Goal: Information Seeking & Learning: Learn about a topic

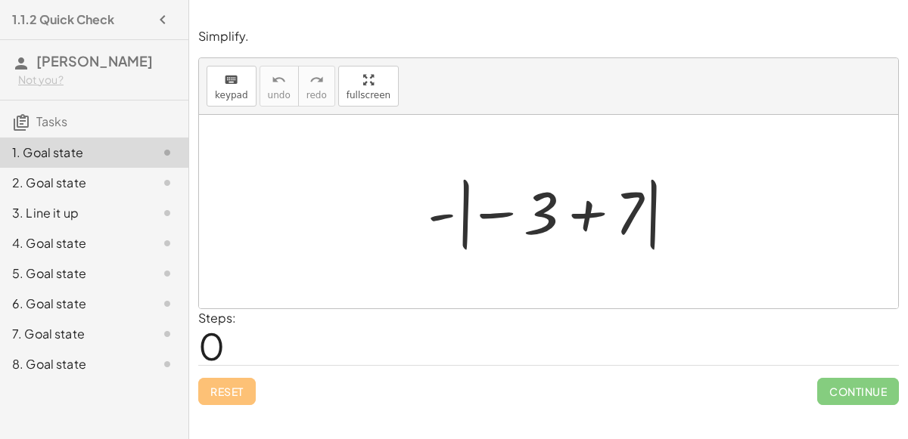
click at [533, 226] on div at bounding box center [554, 212] width 269 height 84
click at [574, 215] on div at bounding box center [554, 212] width 269 height 84
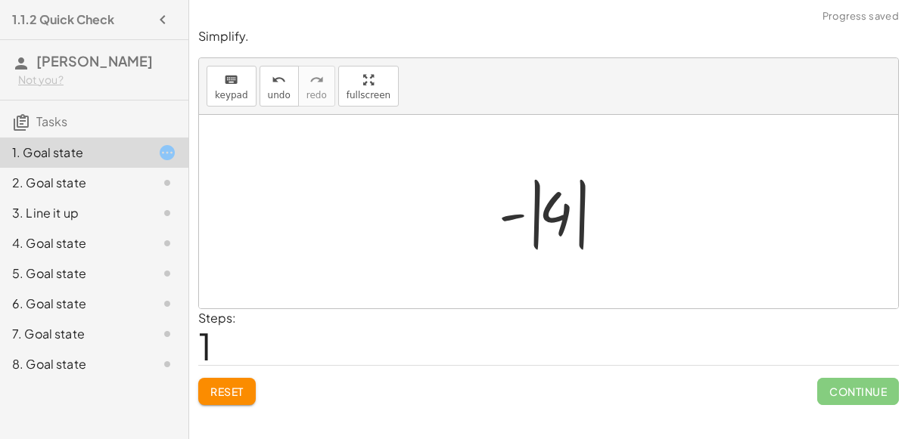
click at [514, 216] on div at bounding box center [554, 212] width 127 height 84
click at [560, 219] on div at bounding box center [554, 212] width 127 height 84
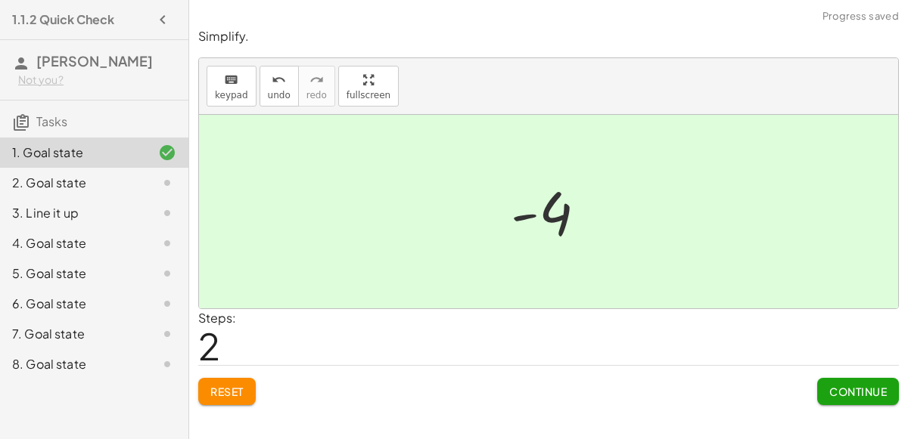
click at [847, 399] on button "Continue" at bounding box center [858, 391] width 82 height 27
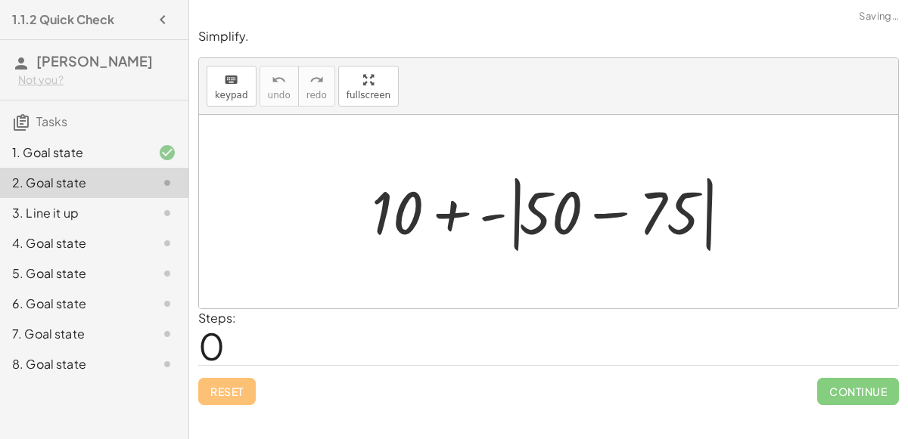
click at [606, 212] on div at bounding box center [554, 212] width 381 height 87
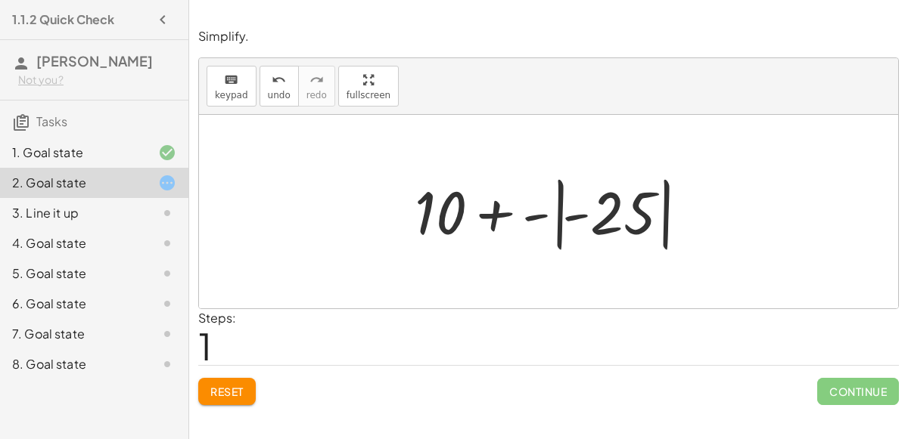
click at [534, 213] on div at bounding box center [554, 212] width 295 height 84
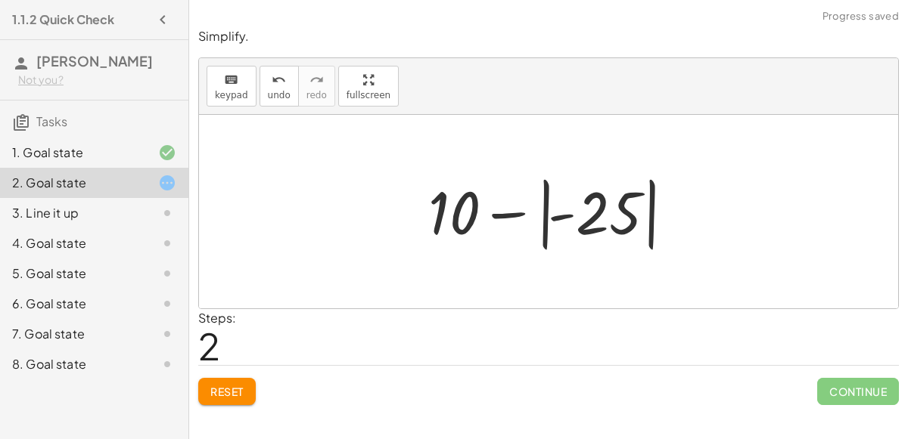
click at [553, 213] on div at bounding box center [554, 212] width 267 height 84
click at [512, 210] on div at bounding box center [554, 212] width 267 height 84
click at [446, 202] on div at bounding box center [554, 212] width 267 height 84
click at [601, 214] on div at bounding box center [554, 212] width 267 height 84
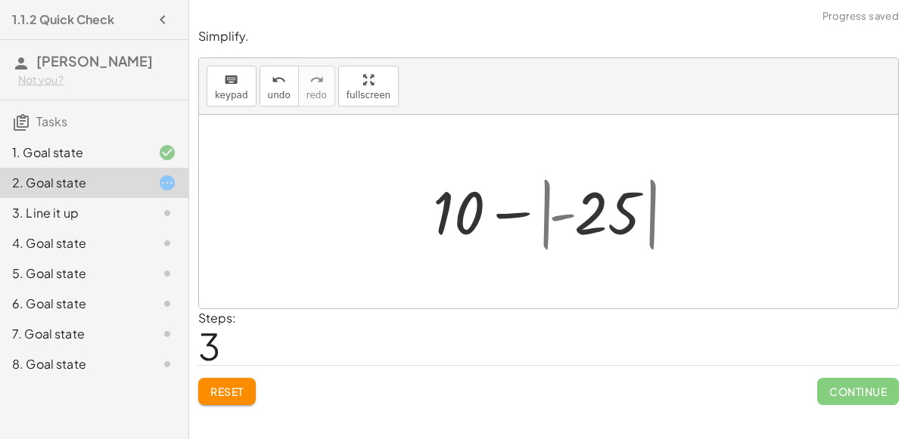
click at [601, 215] on div at bounding box center [554, 212] width 215 height 78
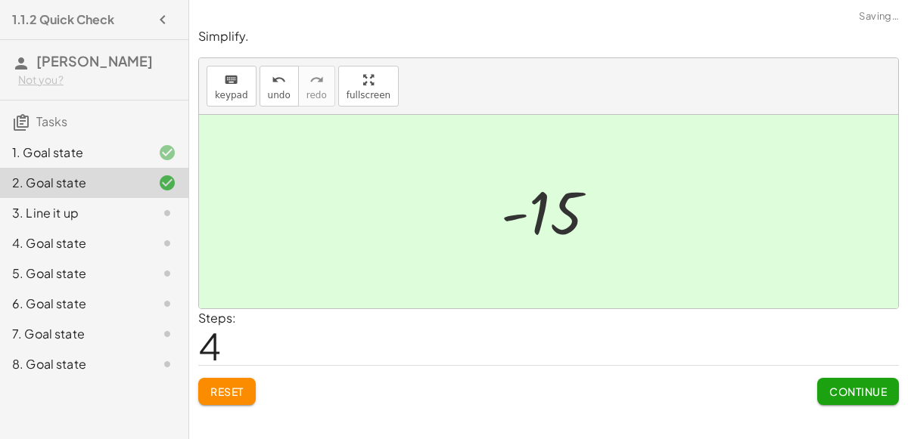
click at [867, 390] on span "Continue" at bounding box center [857, 392] width 57 height 14
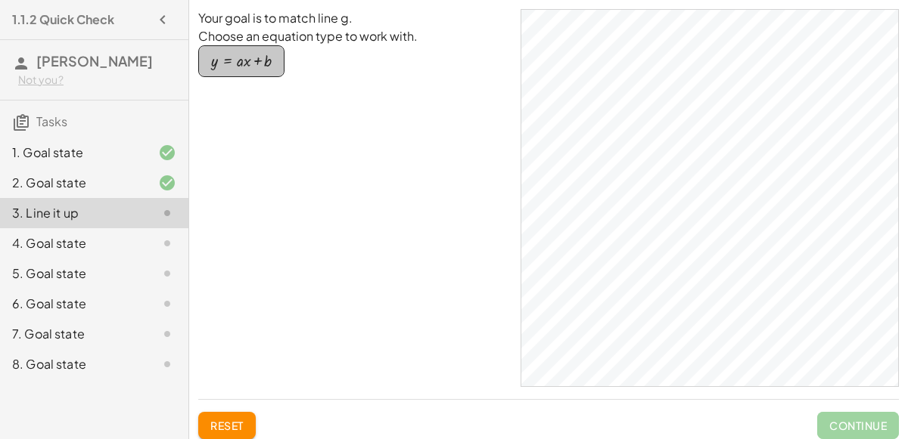
click at [228, 60] on div "button" at bounding box center [241, 61] width 61 height 17
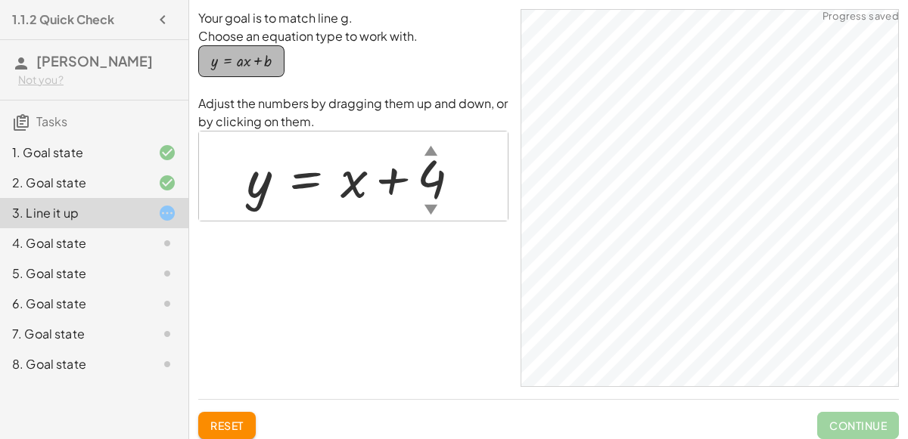
click at [228, 60] on div "button" at bounding box center [241, 61] width 61 height 17
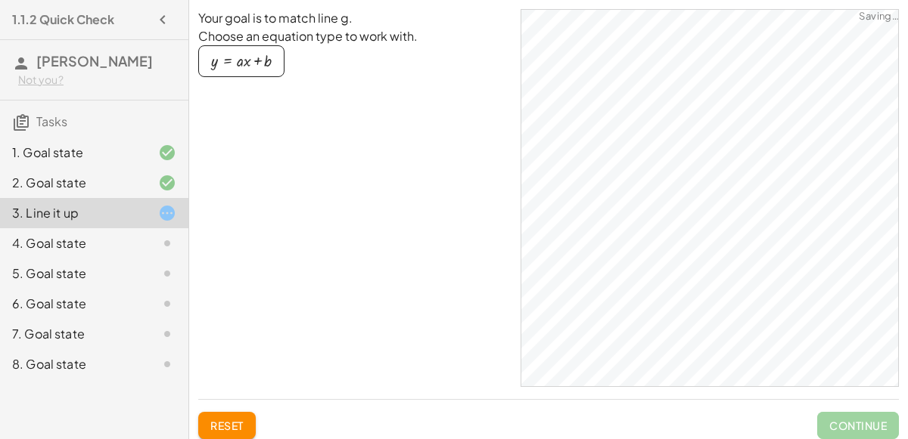
click at [228, 60] on div "button" at bounding box center [241, 61] width 61 height 17
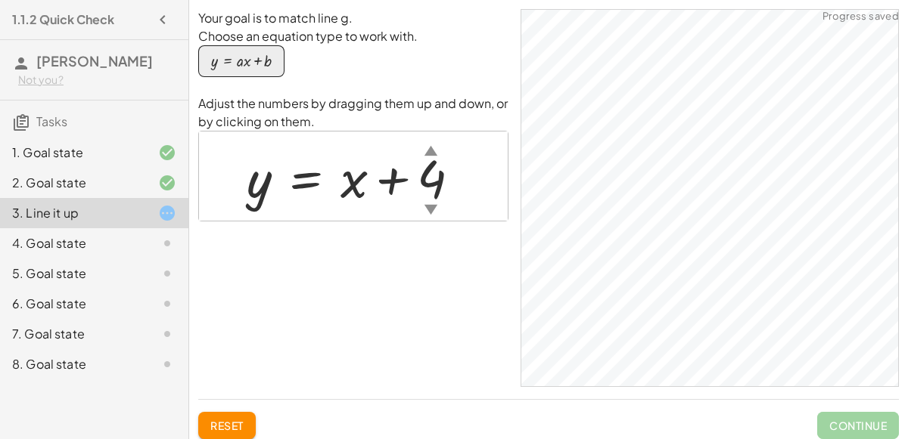
click at [228, 60] on div "button" at bounding box center [241, 61] width 61 height 17
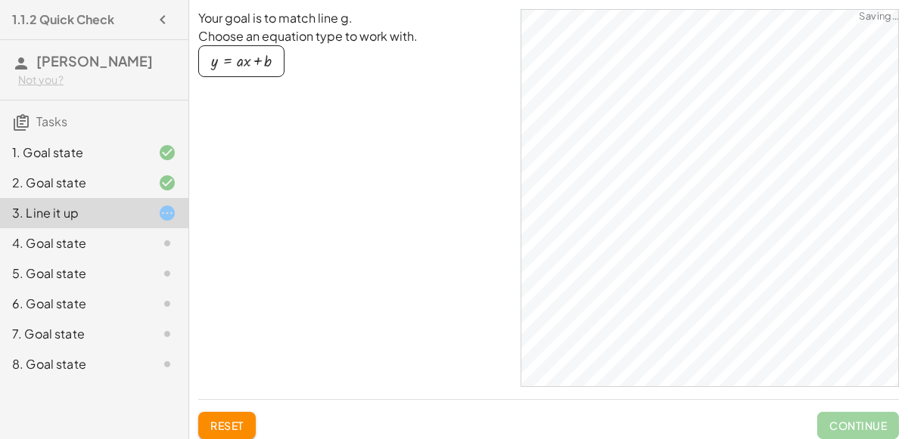
click at [228, 60] on div "button" at bounding box center [241, 61] width 61 height 17
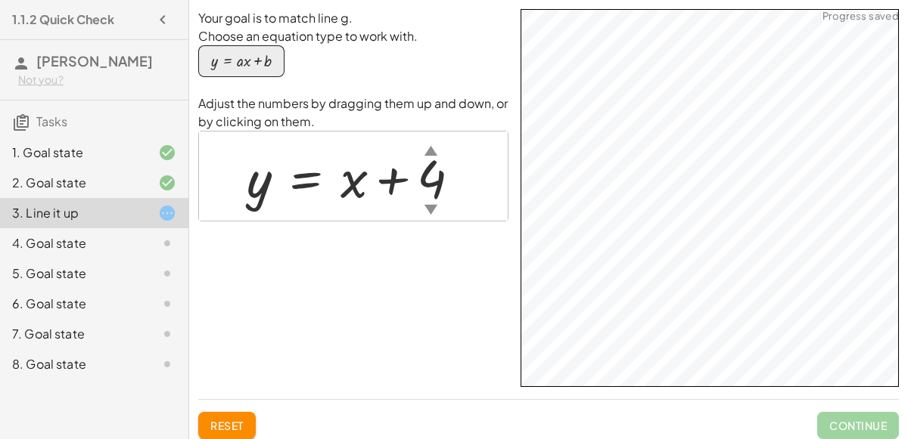
click at [469, 253] on div "Your goal is to match line g. Choose an equation type to work with. y = + · a ·…" at bounding box center [548, 198] width 700 height 378
click at [330, 197] on div at bounding box center [359, 176] width 241 height 69
click at [429, 210] on div "▼" at bounding box center [430, 209] width 13 height 19
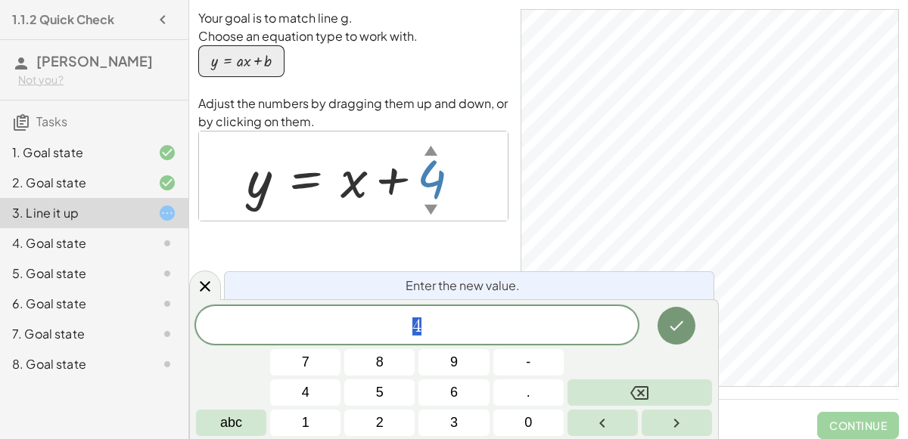
click at [428, 147] on div "▲" at bounding box center [430, 150] width 13 height 19
click at [381, 241] on div "Your goal is to match line g. Choose an equation type to work with. y = + · a ·…" at bounding box center [353, 198] width 310 height 378
click at [206, 282] on icon at bounding box center [205, 287] width 18 height 18
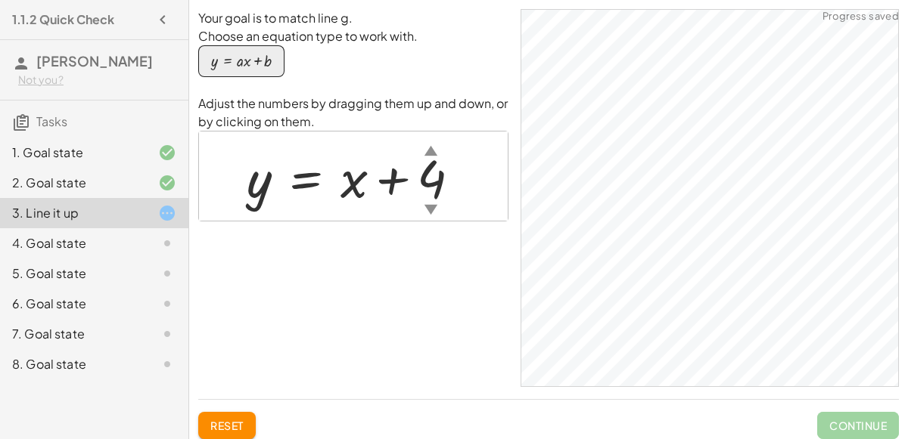
click at [139, 253] on div at bounding box center [155, 243] width 42 height 18
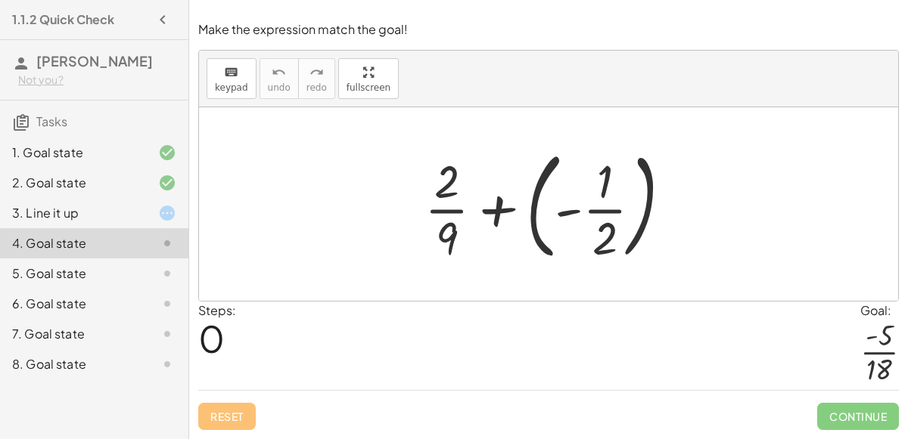
click at [567, 206] on div at bounding box center [554, 204] width 275 height 126
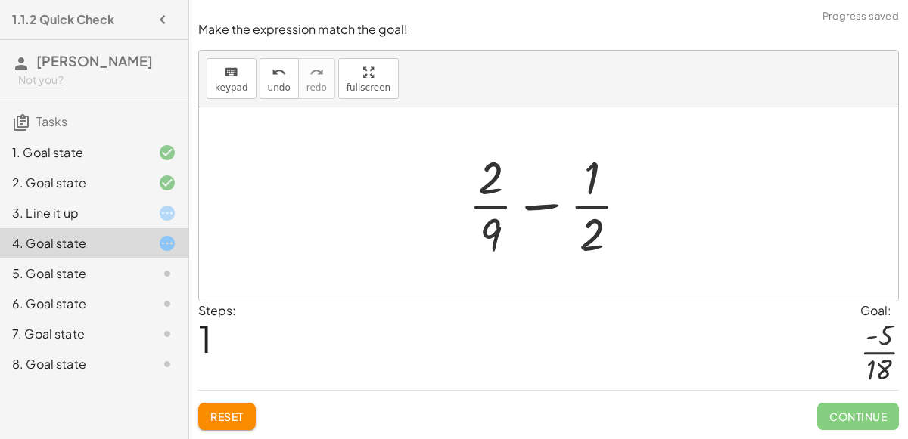
click at [534, 208] on div at bounding box center [555, 204] width 188 height 116
click at [480, 181] on div at bounding box center [555, 204] width 188 height 116
click at [494, 228] on div at bounding box center [555, 204] width 188 height 116
click at [495, 175] on div at bounding box center [555, 204] width 188 height 116
click at [587, 204] on div at bounding box center [555, 204] width 188 height 116
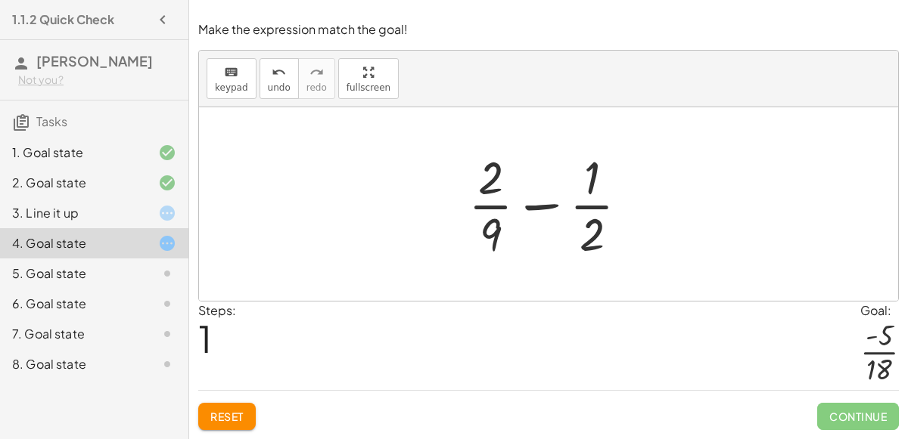
click at [483, 207] on div at bounding box center [555, 204] width 188 height 116
click at [487, 187] on div at bounding box center [555, 204] width 188 height 116
click at [488, 246] on div at bounding box center [555, 204] width 188 height 116
click at [598, 235] on div at bounding box center [555, 204] width 188 height 116
click at [591, 182] on div at bounding box center [555, 204] width 188 height 116
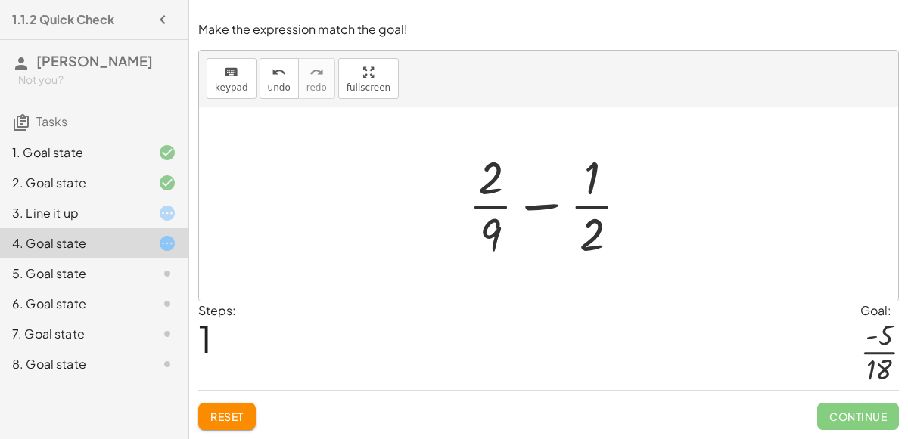
click at [359, 213] on div at bounding box center [548, 204] width 699 height 194
click at [582, 227] on div at bounding box center [555, 204] width 188 height 116
click at [582, 227] on div at bounding box center [555, 204] width 220 height 116
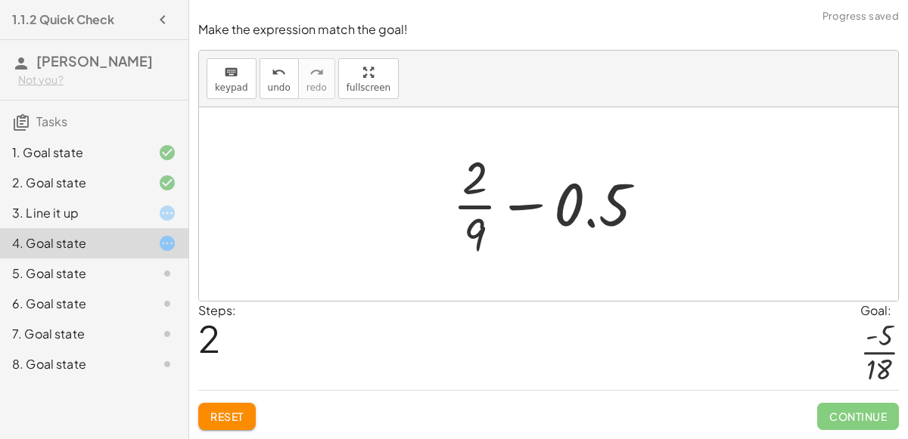
click at [578, 224] on div at bounding box center [555, 204] width 220 height 116
click at [476, 214] on div at bounding box center [555, 204] width 220 height 116
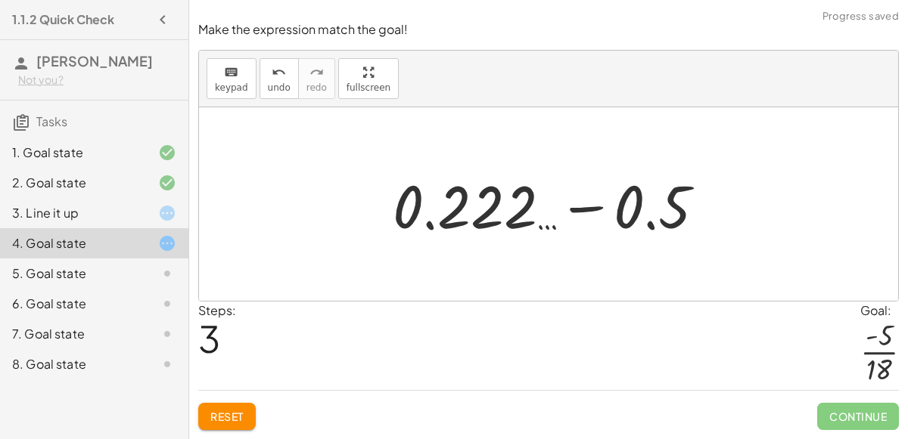
click at [583, 207] on div at bounding box center [555, 205] width 340 height 78
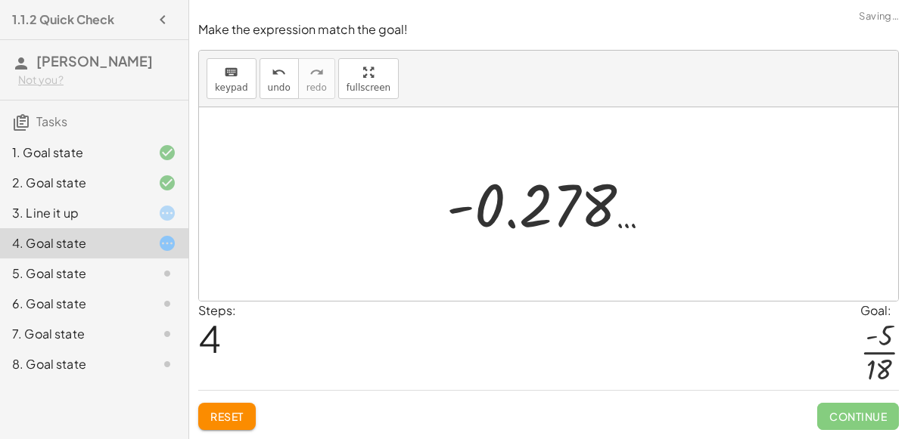
click at [560, 210] on div at bounding box center [554, 204] width 231 height 75
click at [451, 207] on div at bounding box center [554, 204] width 231 height 75
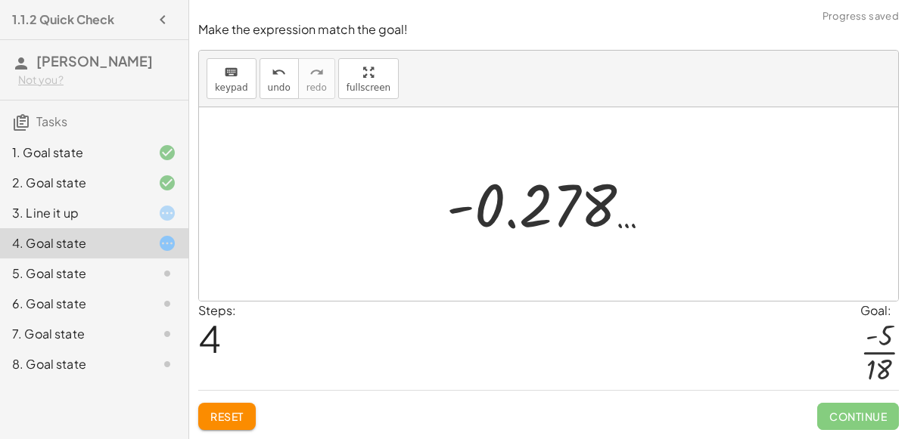
click at [451, 207] on div at bounding box center [554, 204] width 231 height 75
click at [620, 227] on div at bounding box center [554, 204] width 231 height 75
click at [274, 90] on span "undo" at bounding box center [279, 87] width 23 height 11
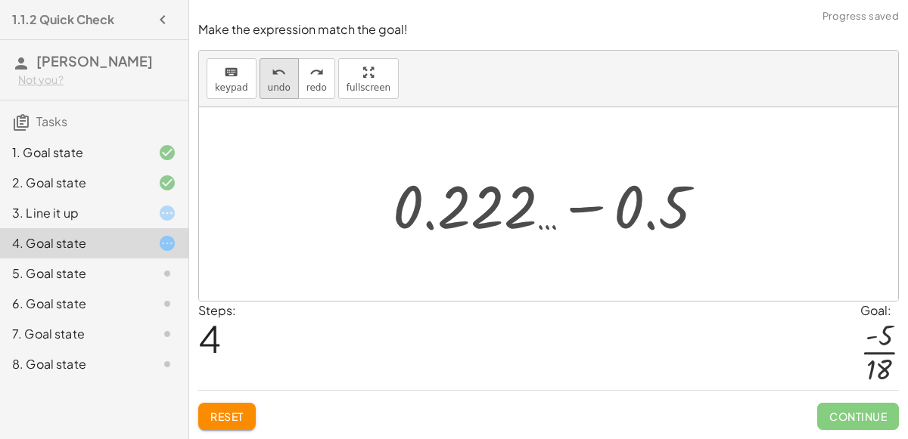
click at [274, 90] on span "undo" at bounding box center [279, 87] width 23 height 11
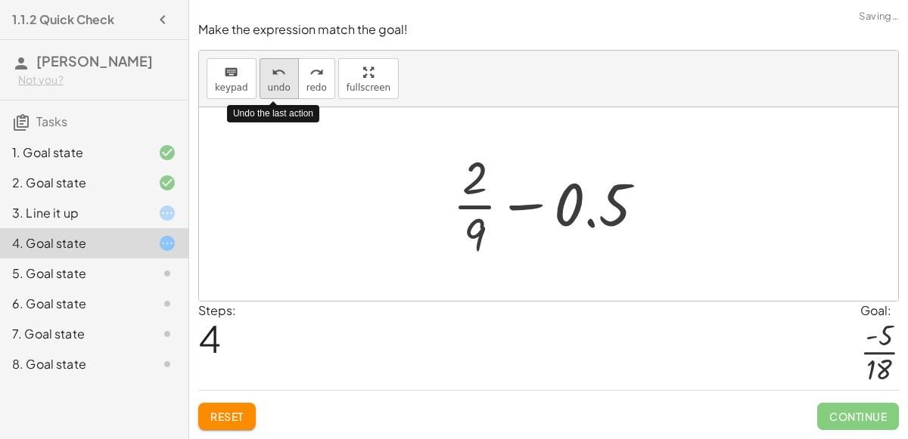
click at [274, 90] on span "undo" at bounding box center [279, 87] width 23 height 11
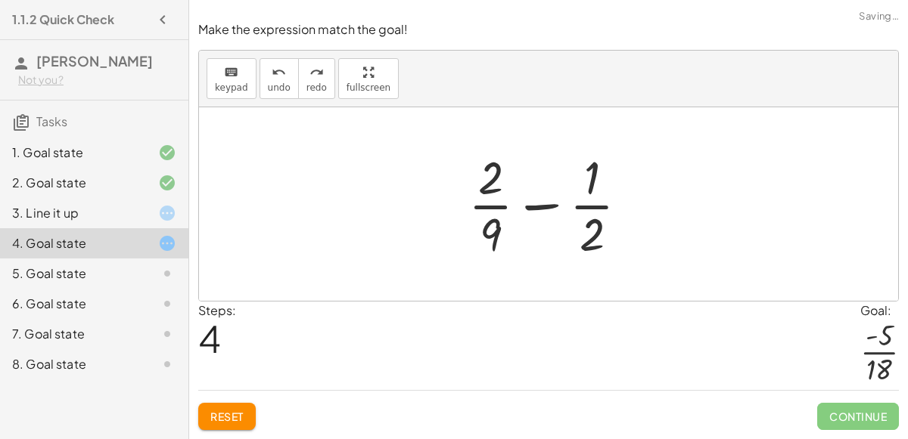
click at [544, 222] on div at bounding box center [555, 204] width 188 height 116
click at [492, 241] on div at bounding box center [555, 204] width 188 height 116
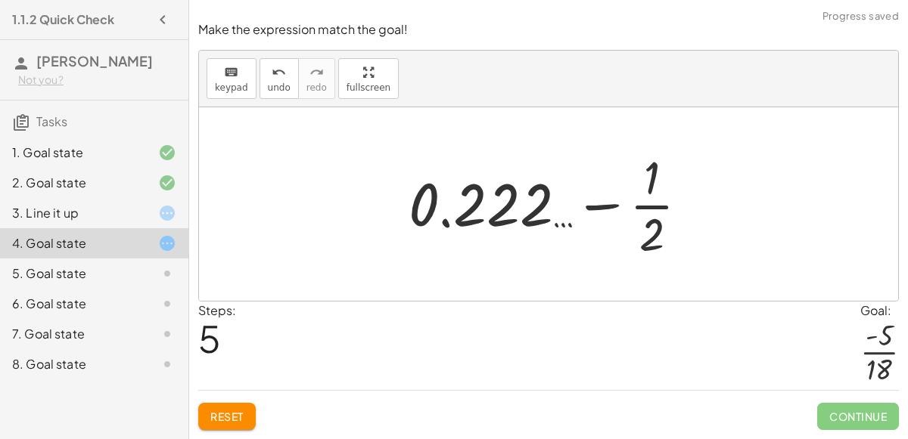
click at [483, 193] on div at bounding box center [554, 204] width 307 height 116
click at [272, 76] on icon "undo" at bounding box center [279, 73] width 14 height 18
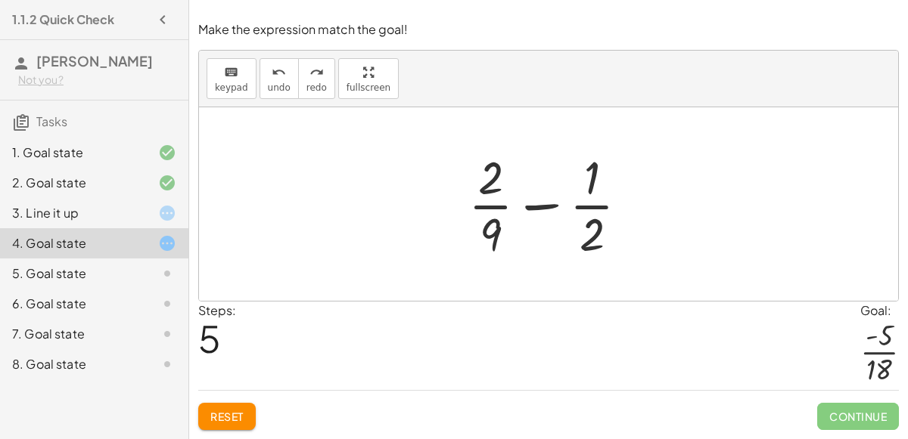
click at [486, 226] on div at bounding box center [555, 204] width 188 height 116
click at [585, 241] on div at bounding box center [555, 204] width 188 height 116
click at [477, 231] on div at bounding box center [555, 204] width 188 height 116
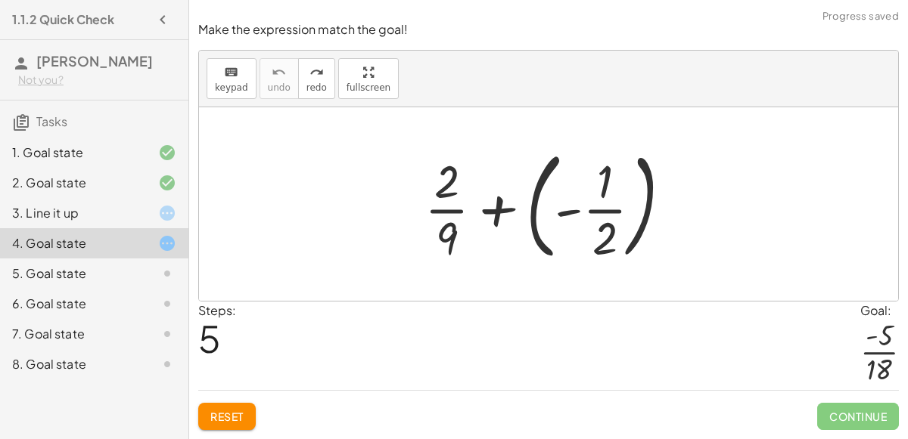
click at [448, 204] on div at bounding box center [554, 204] width 275 height 126
click at [487, 207] on div at bounding box center [554, 204] width 275 height 126
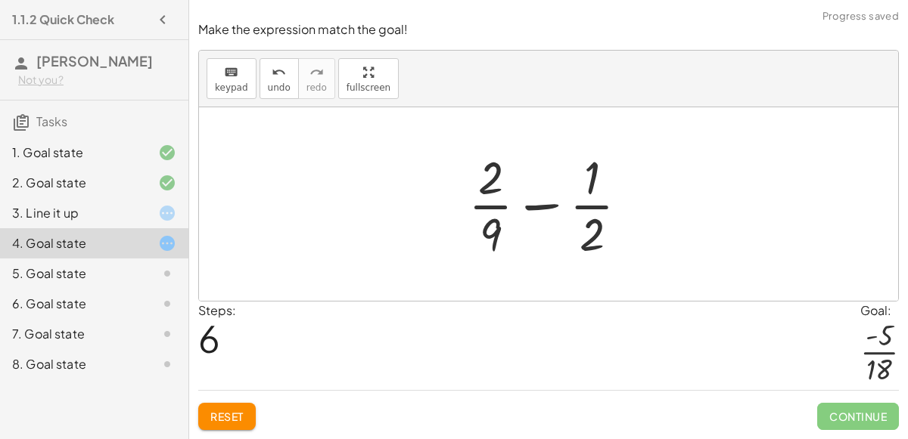
click at [542, 201] on div at bounding box center [555, 204] width 188 height 116
click at [589, 181] on div at bounding box center [555, 204] width 188 height 116
click at [491, 236] on div at bounding box center [555, 204] width 188 height 116
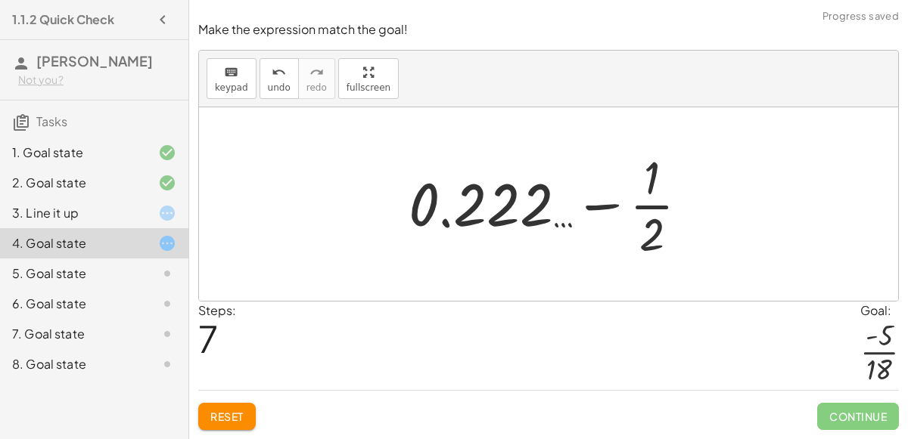
click at [470, 215] on div at bounding box center [554, 204] width 307 height 116
click at [423, 207] on div at bounding box center [554, 204] width 307 height 116
click at [277, 81] on icon "undo" at bounding box center [279, 73] width 14 height 18
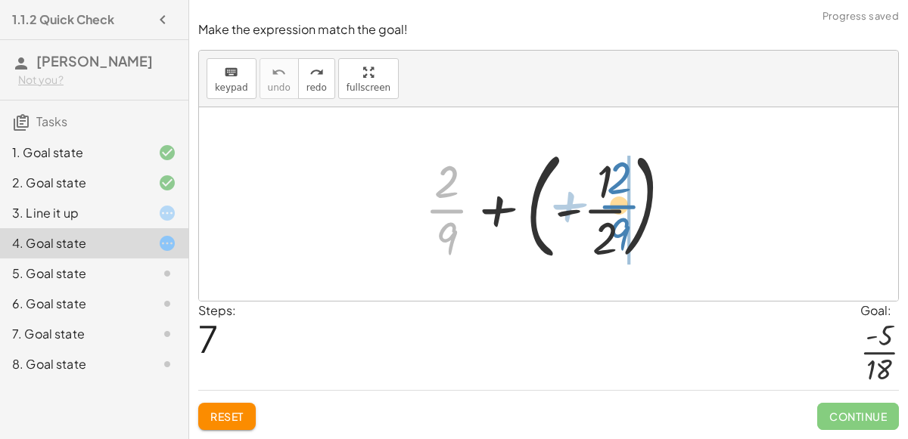
drag, startPoint x: 446, startPoint y: 215, endPoint x: 618, endPoint y: 210, distance: 172.5
click at [618, 210] on div at bounding box center [554, 204] width 275 height 126
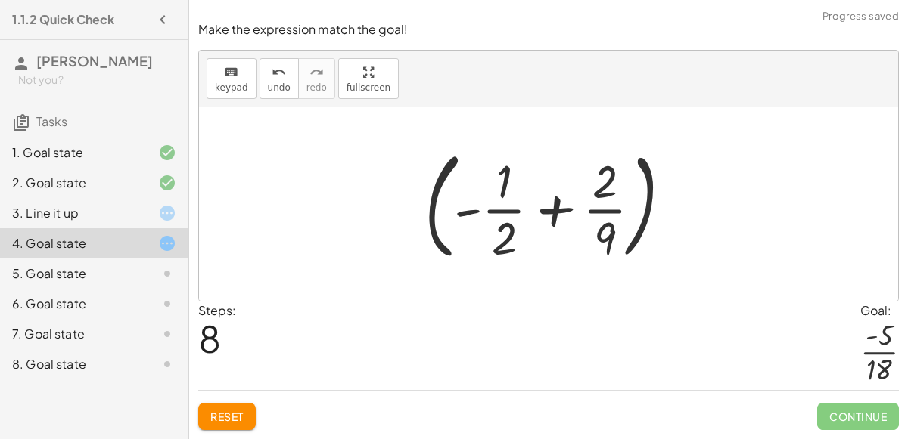
click at [547, 213] on div at bounding box center [554, 204] width 275 height 126
click at [217, 408] on button "Reset" at bounding box center [226, 416] width 57 height 27
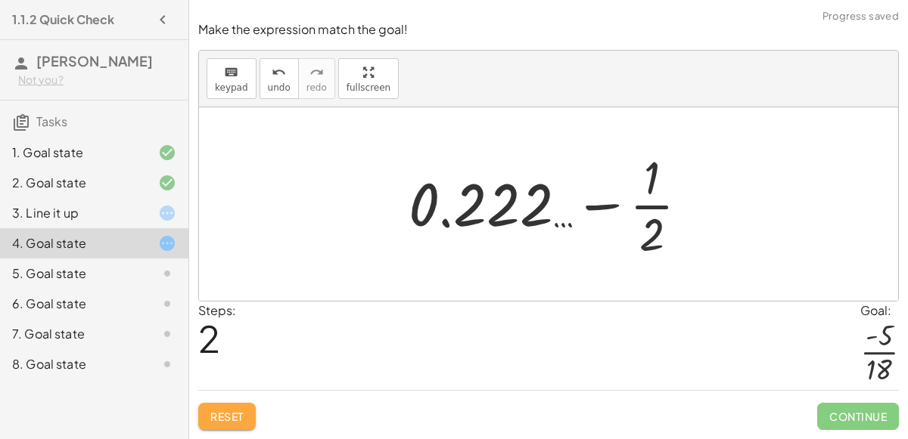
click at [227, 422] on span "Reset" at bounding box center [226, 417] width 33 height 14
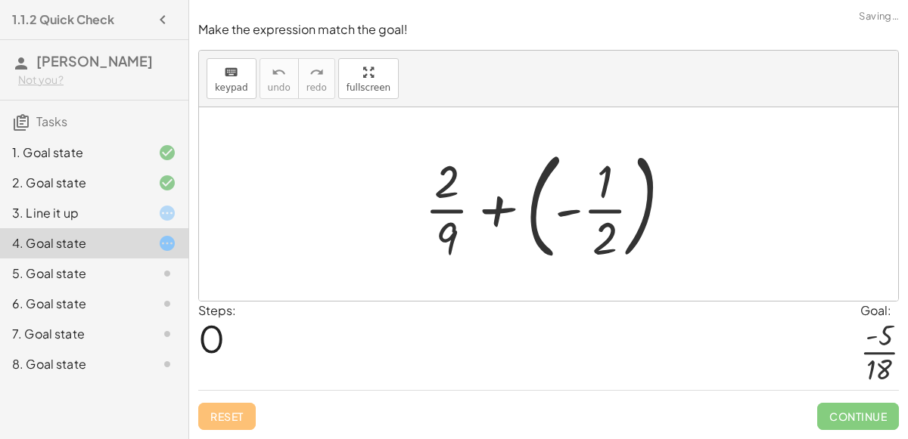
click at [489, 214] on div at bounding box center [554, 204] width 275 height 126
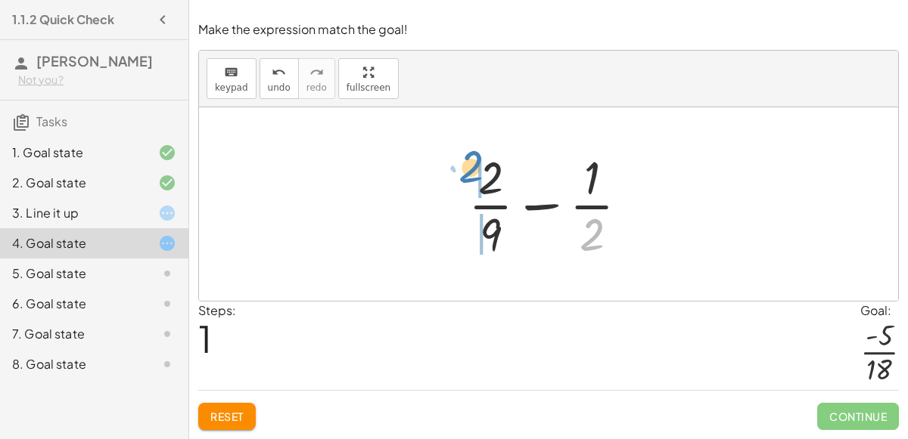
drag, startPoint x: 592, startPoint y: 238, endPoint x: 475, endPoint y: 174, distance: 133.4
click at [475, 174] on div at bounding box center [555, 204] width 188 height 116
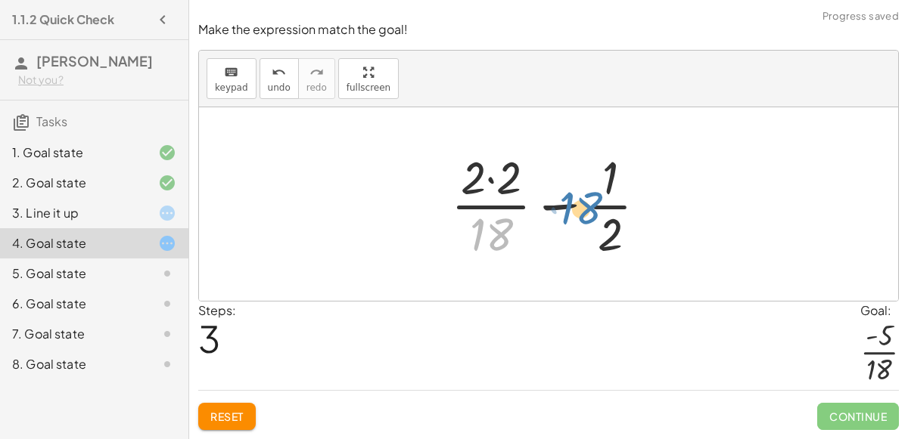
drag, startPoint x: 499, startPoint y: 234, endPoint x: 576, endPoint y: 204, distance: 82.6
click at [576, 204] on div at bounding box center [554, 204] width 223 height 116
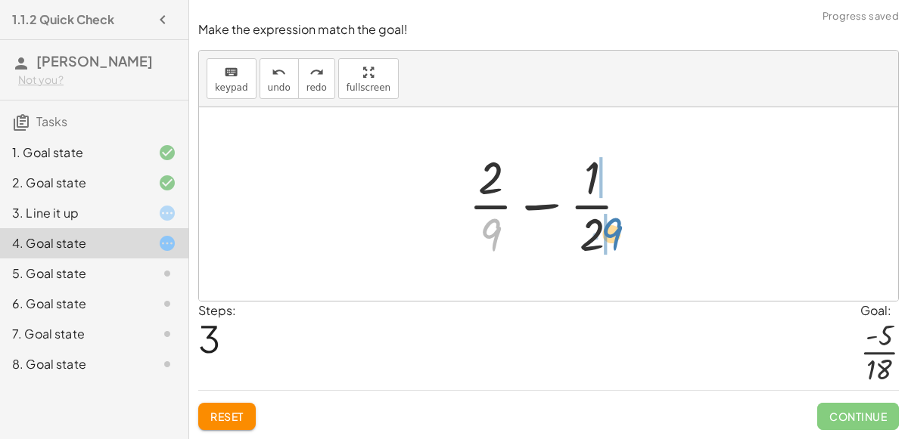
drag, startPoint x: 493, startPoint y: 231, endPoint x: 614, endPoint y: 231, distance: 121.0
click at [614, 231] on div at bounding box center [555, 204] width 188 height 116
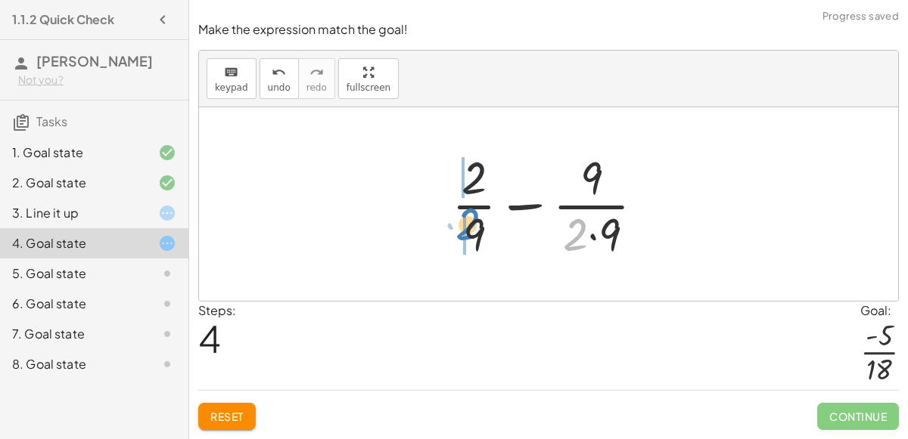
drag, startPoint x: 571, startPoint y: 231, endPoint x: 463, endPoint y: 221, distance: 108.6
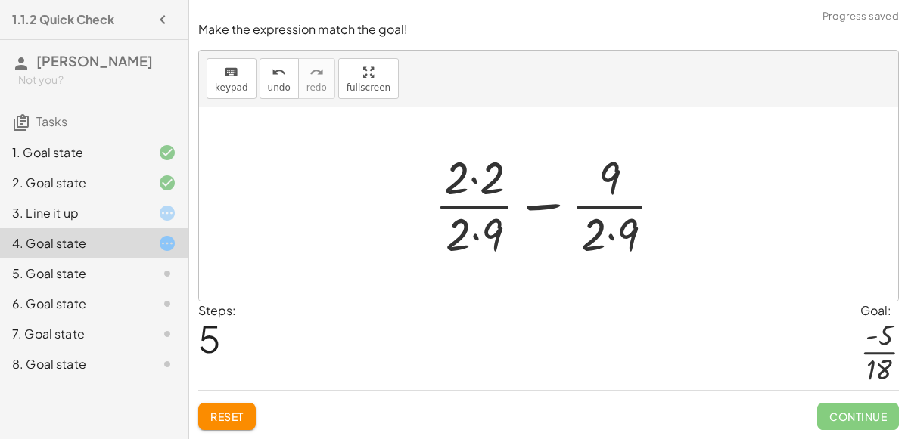
click at [468, 179] on div at bounding box center [555, 204] width 256 height 116
click at [471, 225] on div at bounding box center [555, 204] width 256 height 116
click at [470, 174] on div at bounding box center [555, 204] width 256 height 116
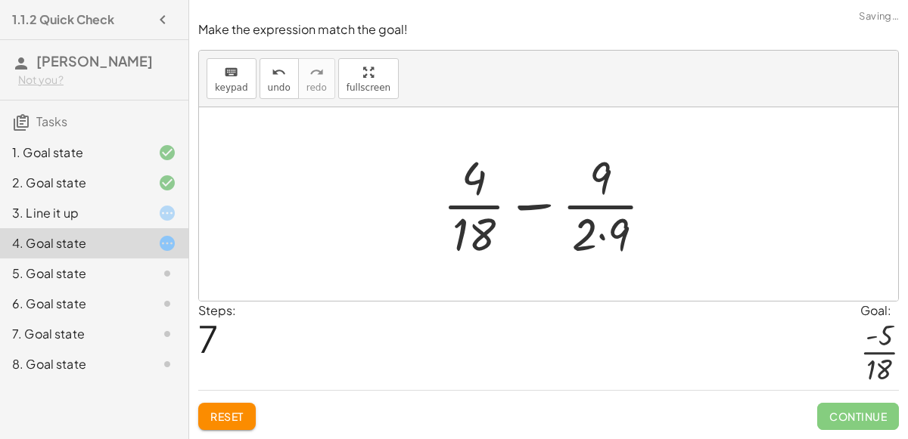
click at [601, 238] on div at bounding box center [554, 204] width 238 height 116
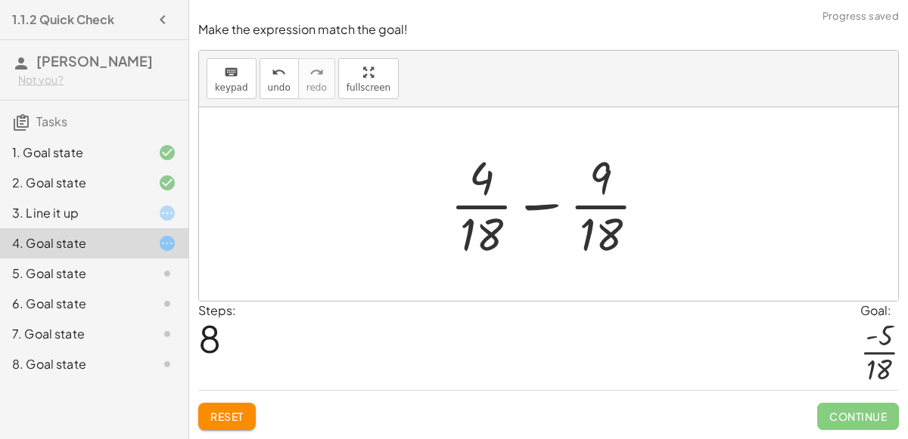
click at [544, 202] on div at bounding box center [554, 204] width 223 height 116
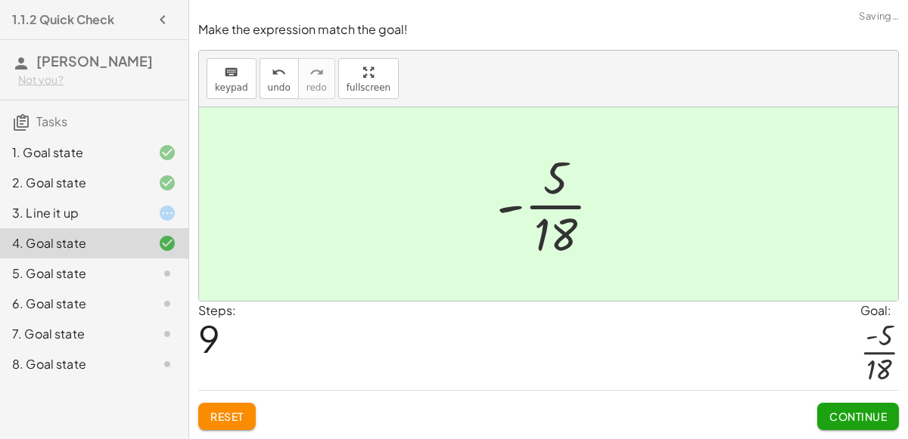
click at [868, 419] on span "Continue" at bounding box center [857, 417] width 57 height 14
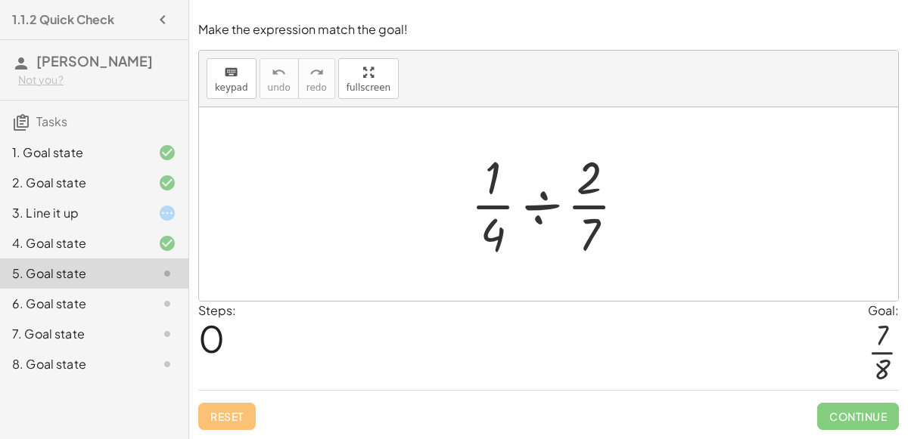
click at [499, 228] on div at bounding box center [554, 204] width 182 height 116
drag, startPoint x: 487, startPoint y: 222, endPoint x: 574, endPoint y: 216, distance: 87.2
click at [574, 216] on div at bounding box center [554, 204] width 182 height 116
click at [545, 211] on div at bounding box center [554, 204] width 182 height 116
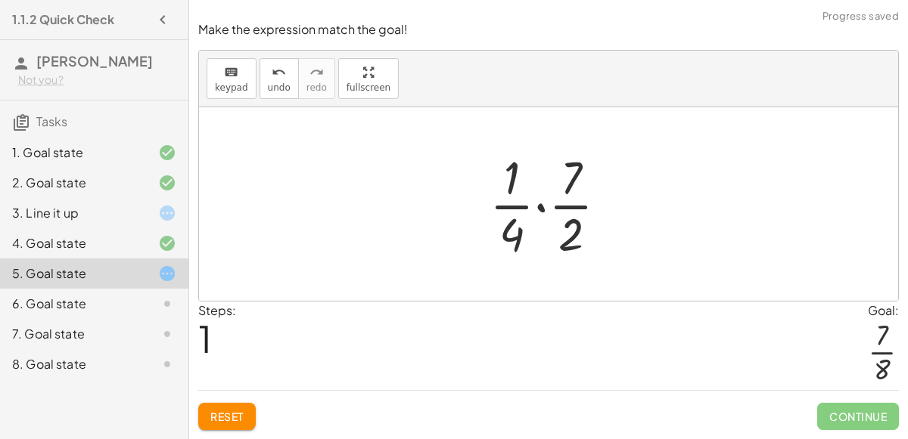
click at [540, 207] on div at bounding box center [554, 204] width 145 height 116
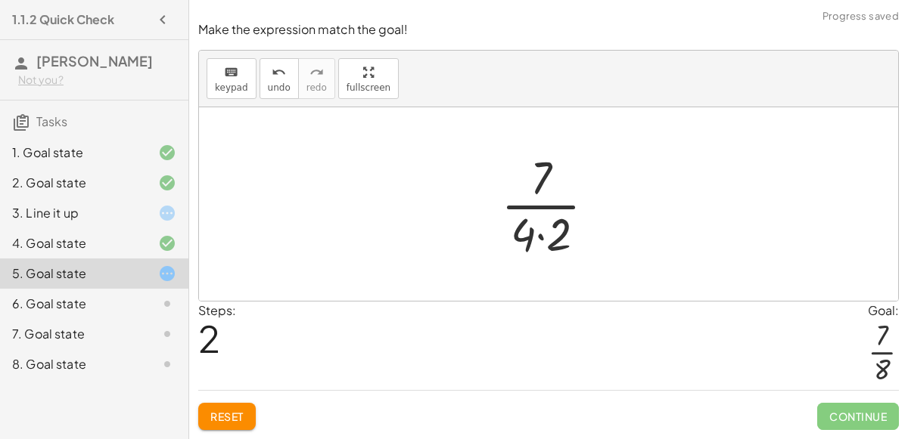
click at [542, 178] on div at bounding box center [554, 204] width 122 height 116
click at [542, 204] on div at bounding box center [554, 204] width 122 height 116
drag, startPoint x: 551, startPoint y: 244, endPoint x: 401, endPoint y: 197, distance: 157.2
click at [401, 197] on div "· · 1 · 4 ÷ · 2 · 7 · · 1 · 4 · · 7 · 2 · 1 · 7 · 4 · 2 · 2 · 4 · 2 · 7" at bounding box center [548, 204] width 699 height 194
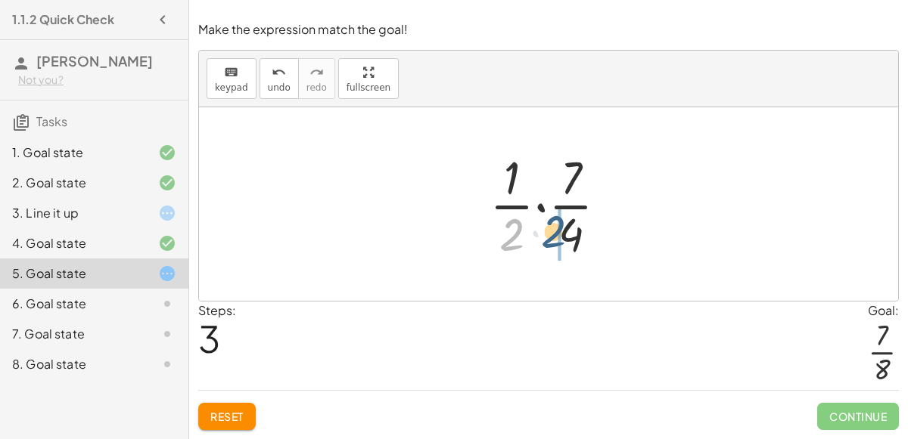
drag, startPoint x: 508, startPoint y: 229, endPoint x: 559, endPoint y: 229, distance: 51.4
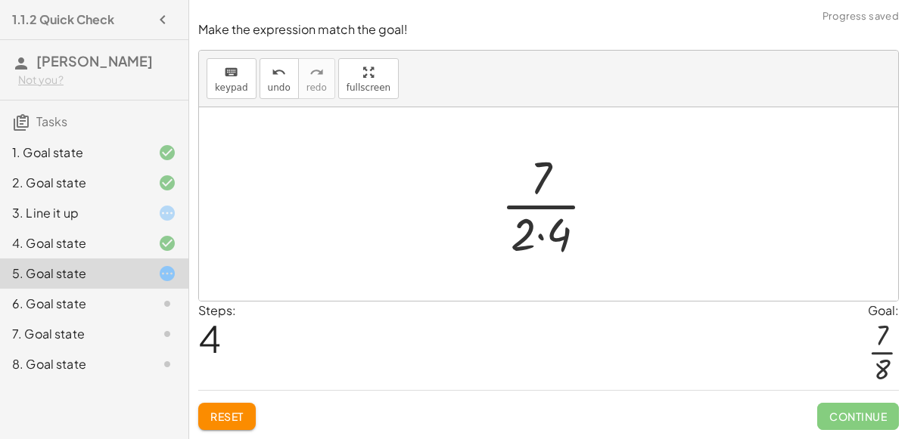
click at [536, 234] on div at bounding box center [554, 204] width 122 height 116
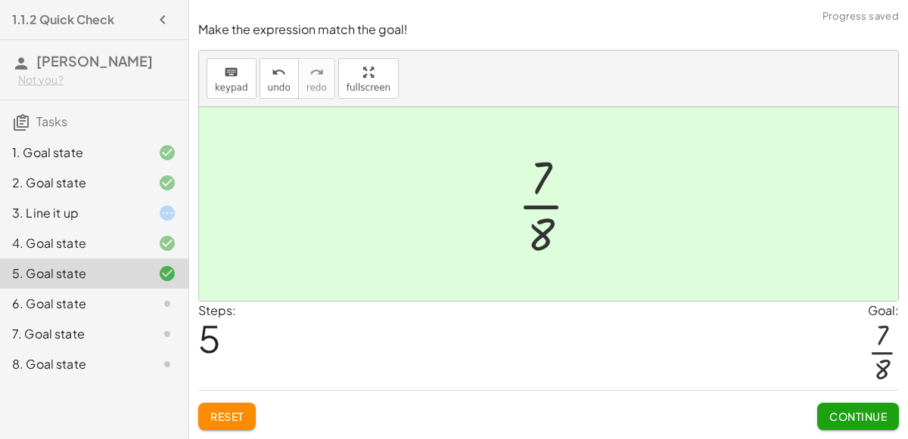
click at [843, 418] on span "Continue" at bounding box center [857, 417] width 57 height 14
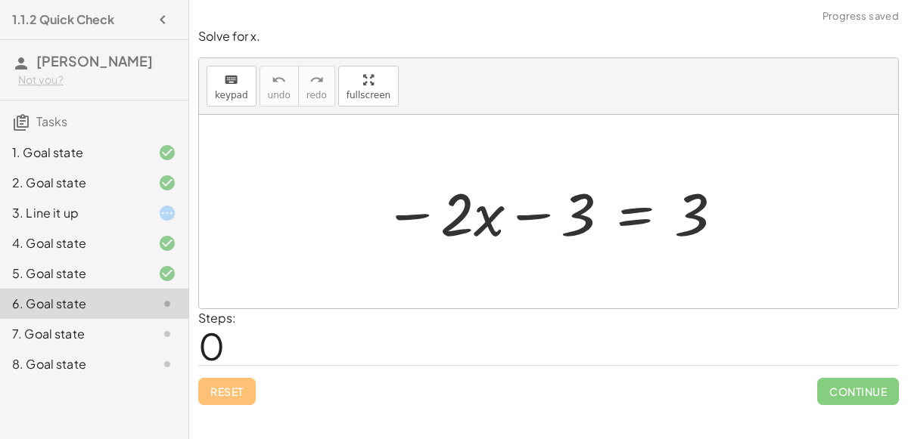
click at [527, 216] on div at bounding box center [554, 212] width 356 height 78
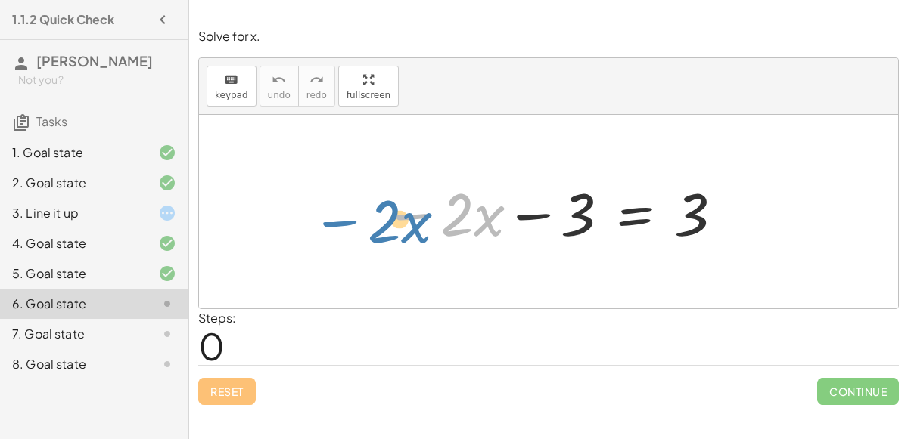
drag, startPoint x: 404, startPoint y: 203, endPoint x: 333, endPoint y: 206, distance: 71.2
click at [333, 206] on div "− · 2 · x − · 2 · x − 3 = 3" at bounding box center [548, 212] width 699 height 194
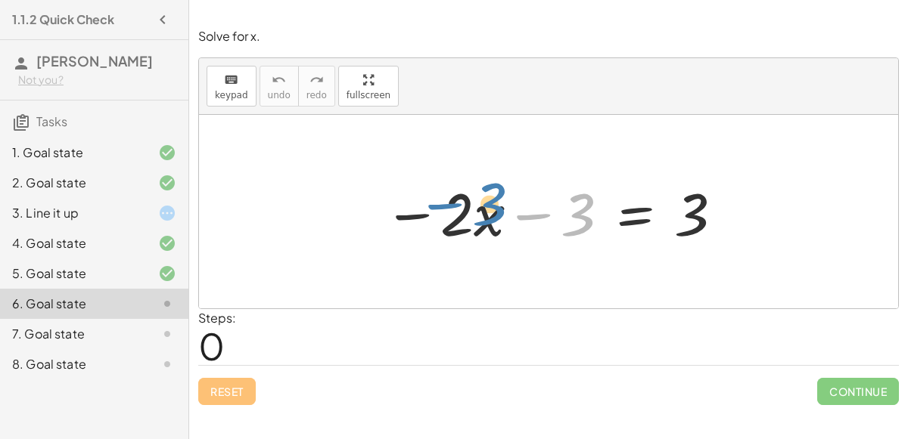
drag, startPoint x: 588, startPoint y: 219, endPoint x: 499, endPoint y: 209, distance: 89.0
click at [499, 209] on div at bounding box center [554, 212] width 356 height 78
click at [476, 227] on div at bounding box center [554, 212] width 356 height 78
click at [514, 209] on div at bounding box center [554, 212] width 356 height 78
click at [415, 213] on div at bounding box center [554, 212] width 356 height 78
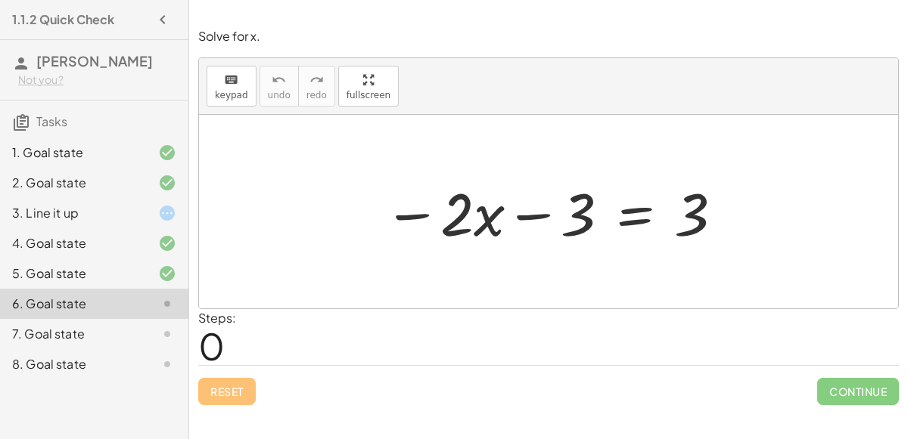
click at [450, 222] on div at bounding box center [554, 212] width 356 height 78
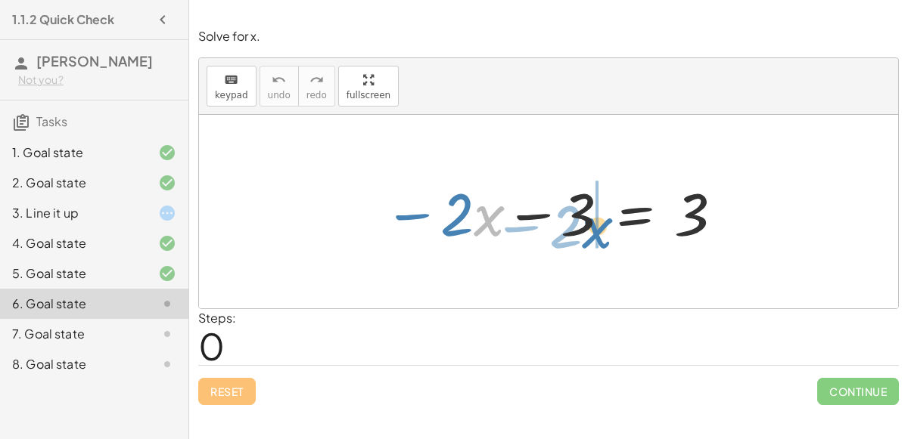
drag, startPoint x: 497, startPoint y: 222, endPoint x: 607, endPoint y: 231, distance: 110.1
click at [607, 231] on div at bounding box center [554, 212] width 356 height 78
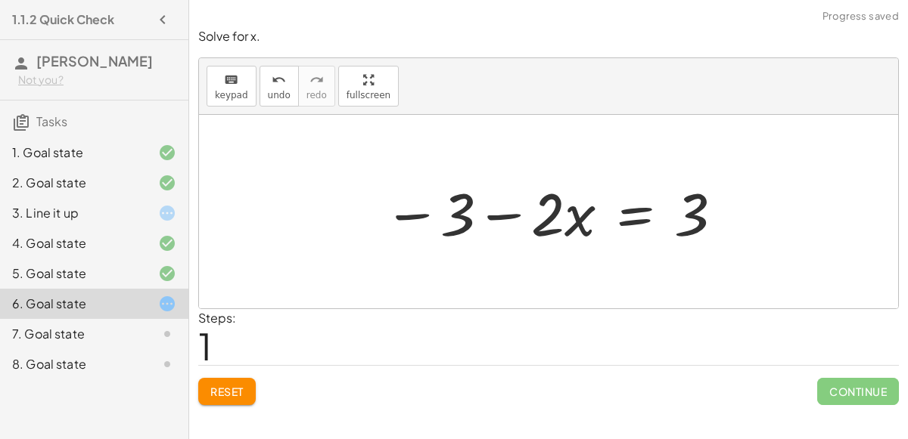
click at [488, 219] on div at bounding box center [554, 212] width 356 height 78
click at [449, 211] on div at bounding box center [554, 212] width 356 height 78
click at [423, 212] on div at bounding box center [554, 212] width 356 height 78
drag, startPoint x: 443, startPoint y: 216, endPoint x: 579, endPoint y: 212, distance: 135.5
click at [579, 212] on div at bounding box center [554, 212] width 356 height 78
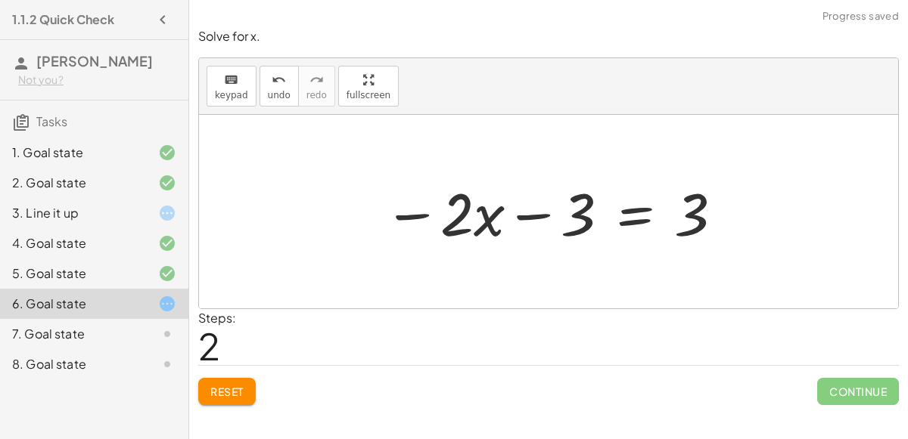
click at [471, 229] on div at bounding box center [554, 212] width 356 height 78
click at [404, 214] on div at bounding box center [554, 212] width 356 height 78
drag, startPoint x: 693, startPoint y: 225, endPoint x: 570, endPoint y: 235, distance: 123.8
click at [570, 235] on div at bounding box center [554, 212] width 356 height 78
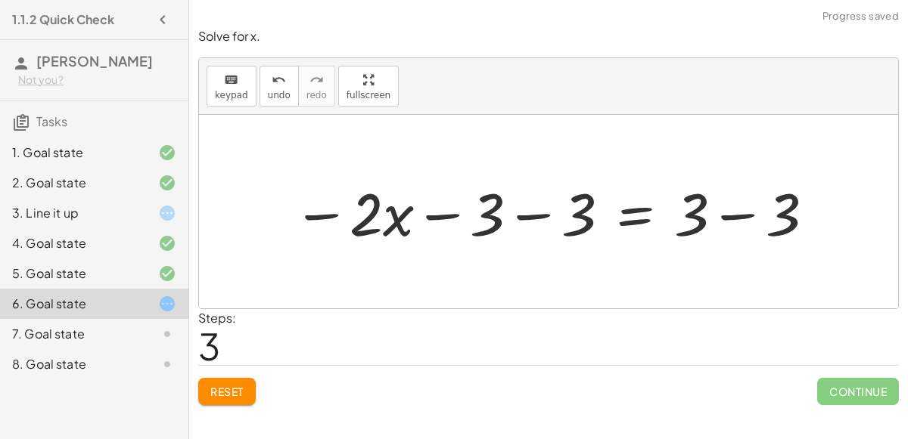
click at [523, 210] on div at bounding box center [554, 212] width 539 height 78
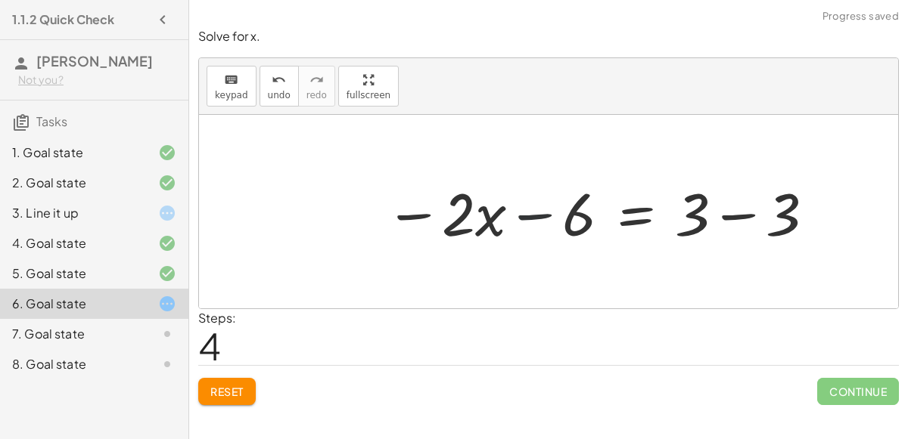
click at [534, 216] on div at bounding box center [600, 212] width 446 height 78
click at [731, 214] on div at bounding box center [600, 212] width 446 height 78
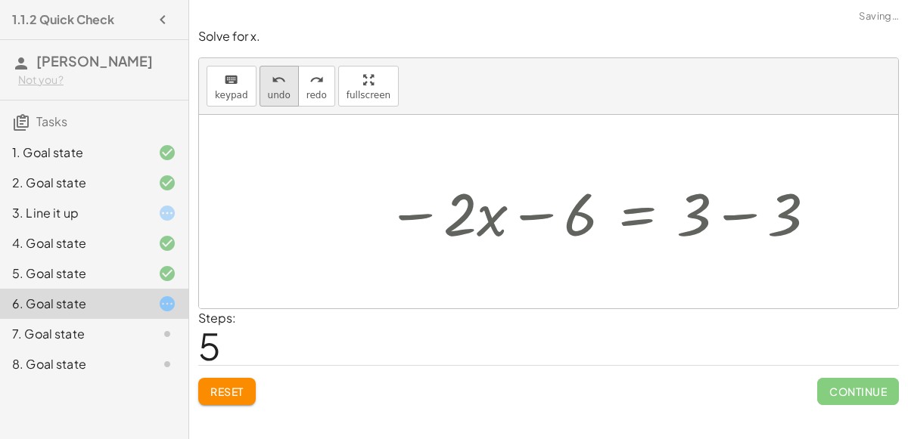
click at [259, 77] on button "undo undo" at bounding box center [278, 86] width 39 height 41
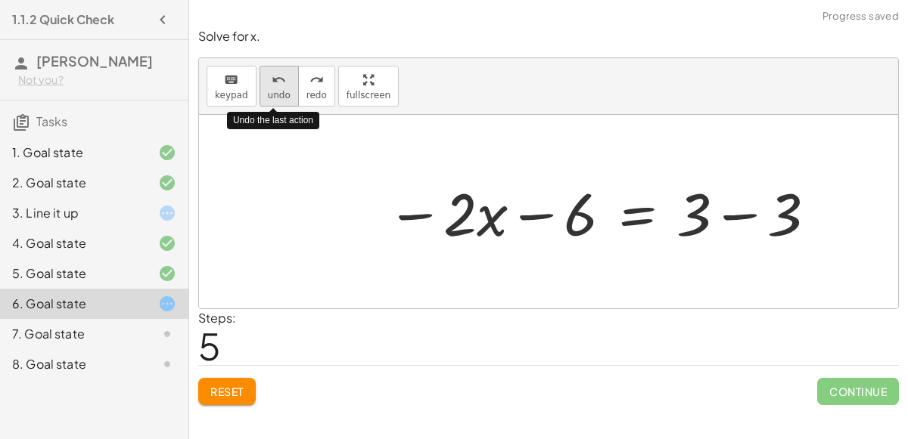
click at [259, 77] on button "undo undo" at bounding box center [278, 86] width 39 height 41
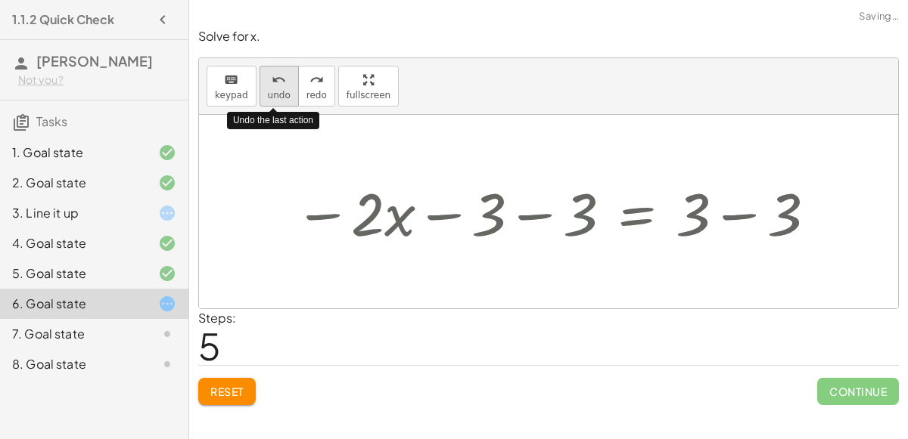
click at [259, 77] on button "undo undo" at bounding box center [278, 86] width 39 height 41
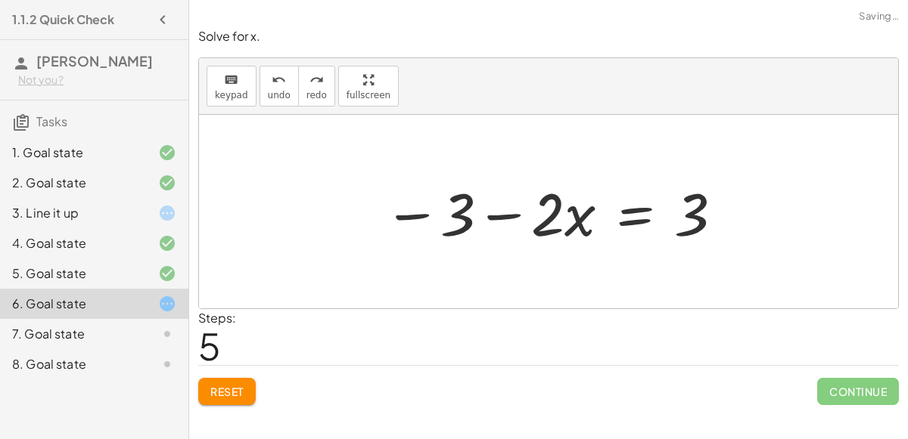
click at [222, 393] on span "Reset" at bounding box center [226, 392] width 33 height 14
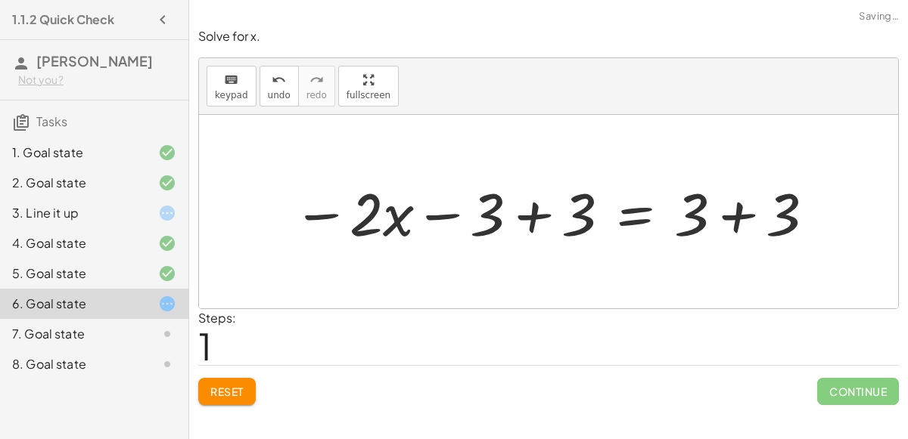
click at [731, 213] on div at bounding box center [554, 212] width 539 height 78
click at [533, 213] on div at bounding box center [508, 212] width 446 height 78
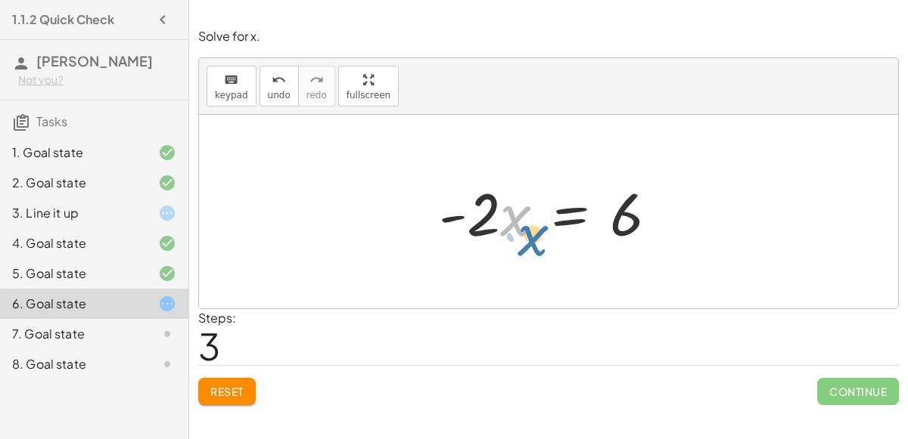
click at [500, 216] on div at bounding box center [554, 212] width 246 height 78
drag, startPoint x: 484, startPoint y: 207, endPoint x: 438, endPoint y: 197, distance: 47.3
click at [438, 197] on div at bounding box center [554, 212] width 246 height 78
click at [572, 201] on div at bounding box center [554, 212] width 246 height 78
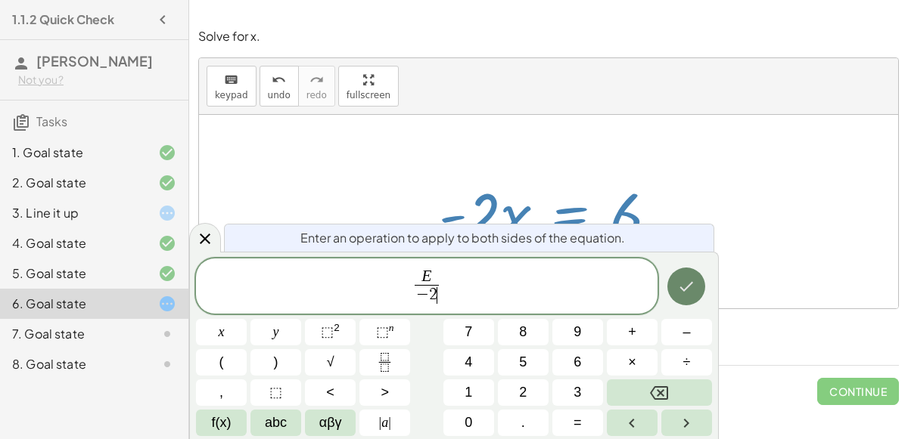
click at [690, 272] on button "Done" at bounding box center [686, 287] width 38 height 38
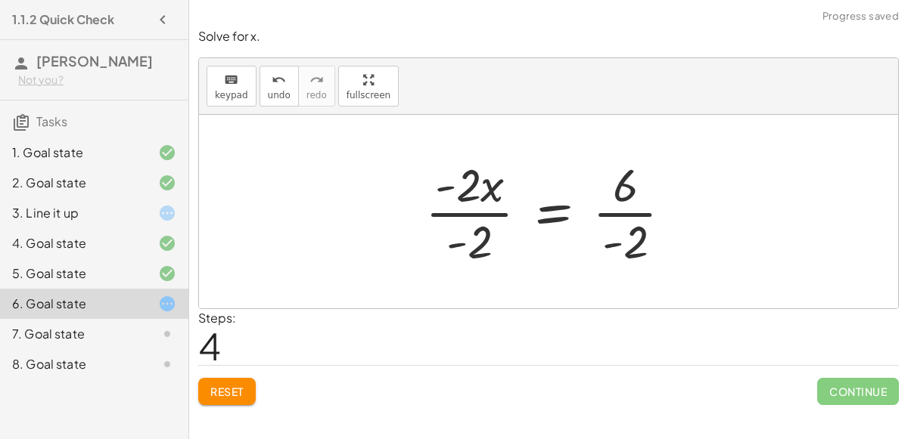
click at [484, 251] on div at bounding box center [555, 212] width 275 height 116
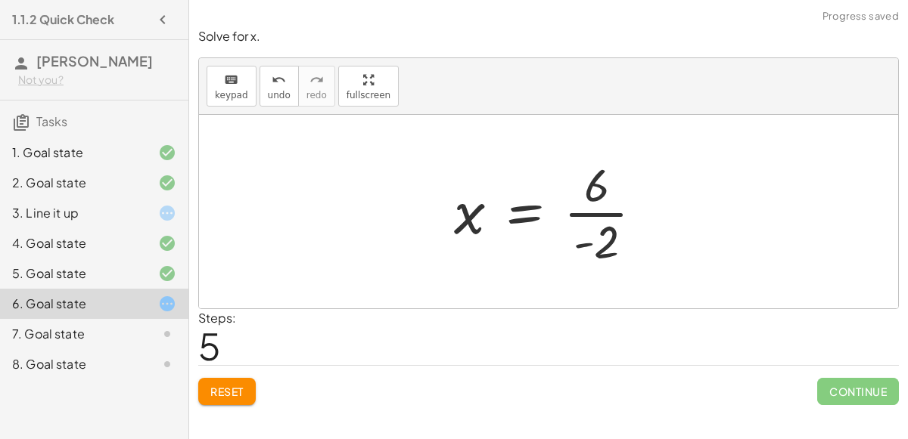
click at [572, 211] on div at bounding box center [554, 212] width 216 height 116
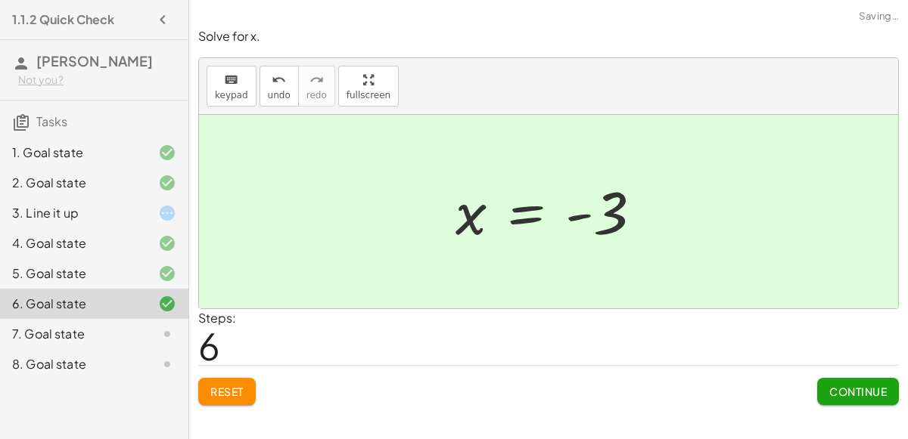
click at [848, 401] on button "Continue" at bounding box center [858, 391] width 82 height 27
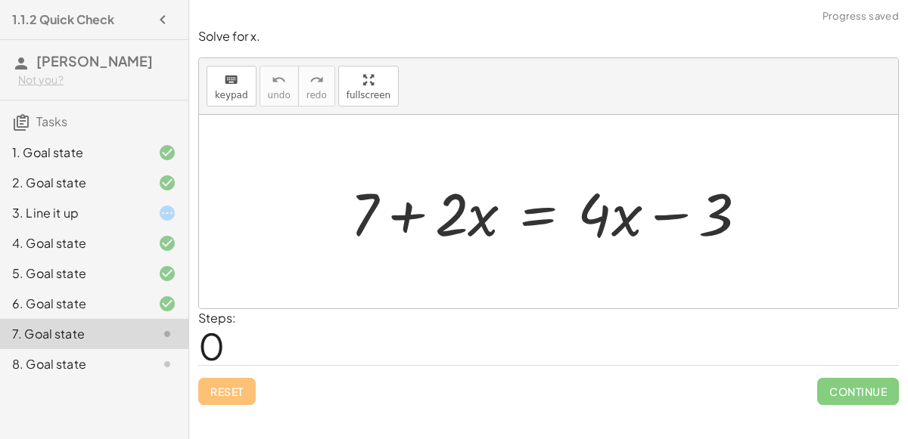
click at [400, 216] on div at bounding box center [555, 212] width 424 height 78
click at [658, 214] on div at bounding box center [555, 212] width 424 height 78
click at [539, 207] on div at bounding box center [555, 212] width 424 height 78
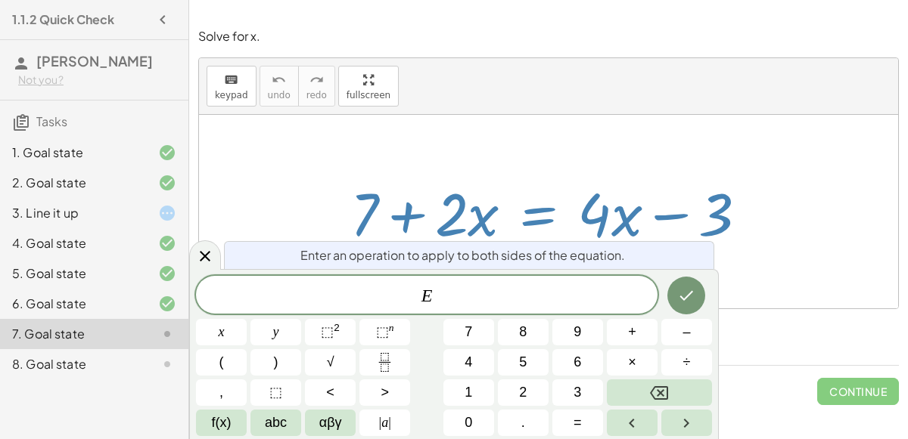
click at [539, 207] on div at bounding box center [555, 212] width 424 height 78
click at [790, 282] on div at bounding box center [548, 212] width 699 height 194
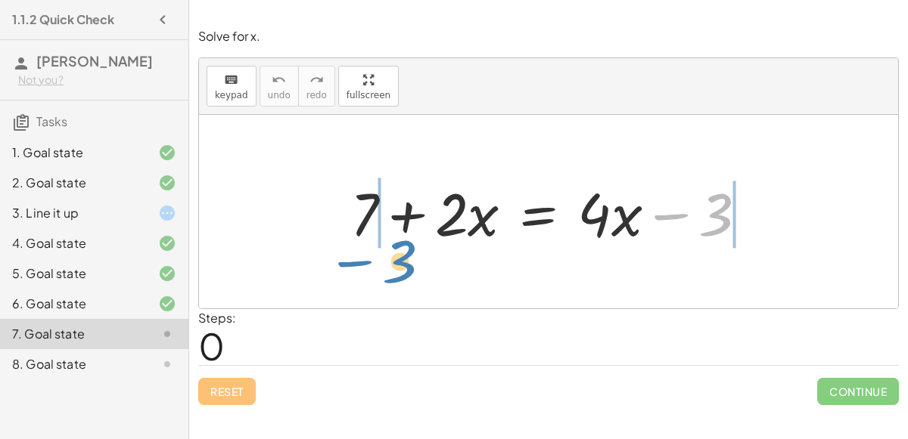
drag, startPoint x: 662, startPoint y: 202, endPoint x: 348, endPoint y: 246, distance: 317.0
click at [348, 246] on div at bounding box center [555, 212] width 424 height 78
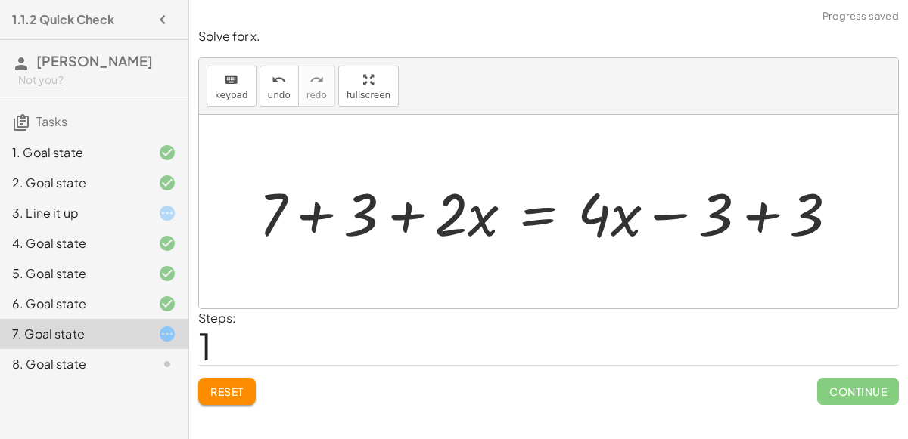
click at [315, 203] on div at bounding box center [554, 212] width 607 height 78
click at [401, 213] on div at bounding box center [588, 212] width 539 height 78
click at [762, 222] on div at bounding box center [588, 212] width 539 height 78
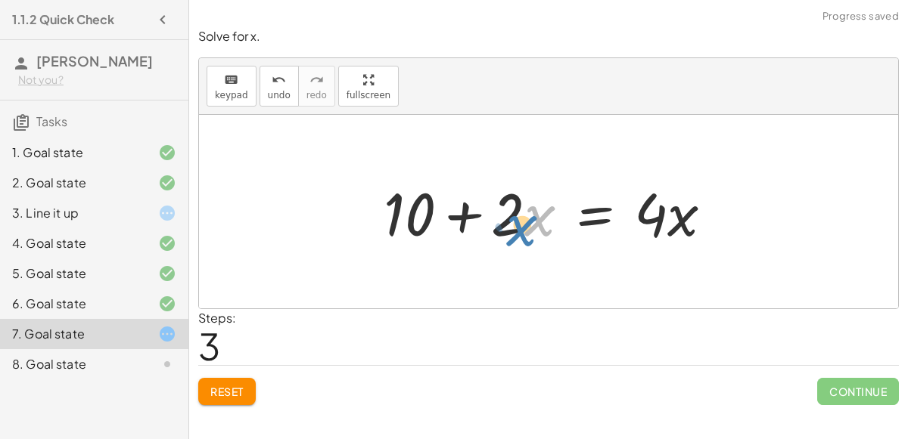
drag, startPoint x: 532, startPoint y: 228, endPoint x: 526, endPoint y: 234, distance: 8.0
click at [526, 234] on div at bounding box center [554, 212] width 356 height 78
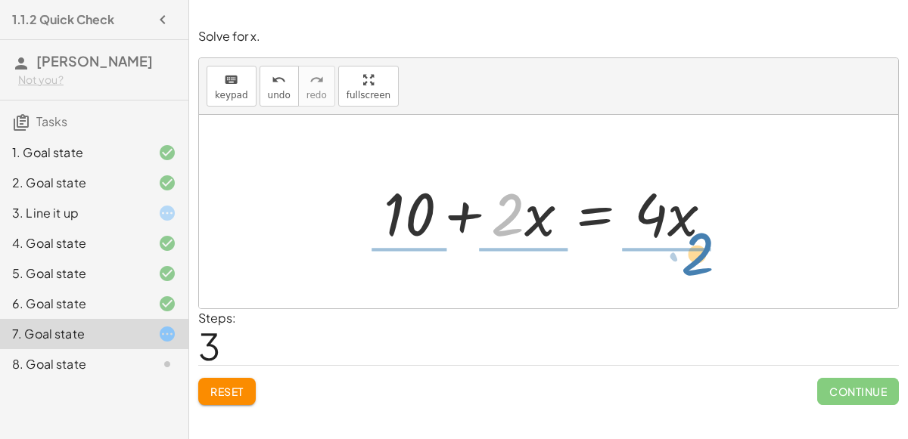
drag, startPoint x: 500, startPoint y: 210, endPoint x: 685, endPoint y: 245, distance: 188.0
click at [685, 245] on div at bounding box center [554, 212] width 356 height 78
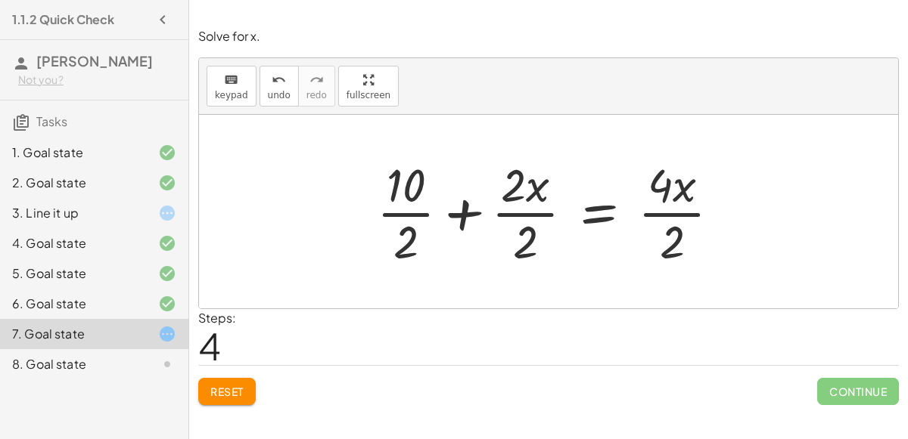
click at [471, 212] on div at bounding box center [554, 212] width 371 height 116
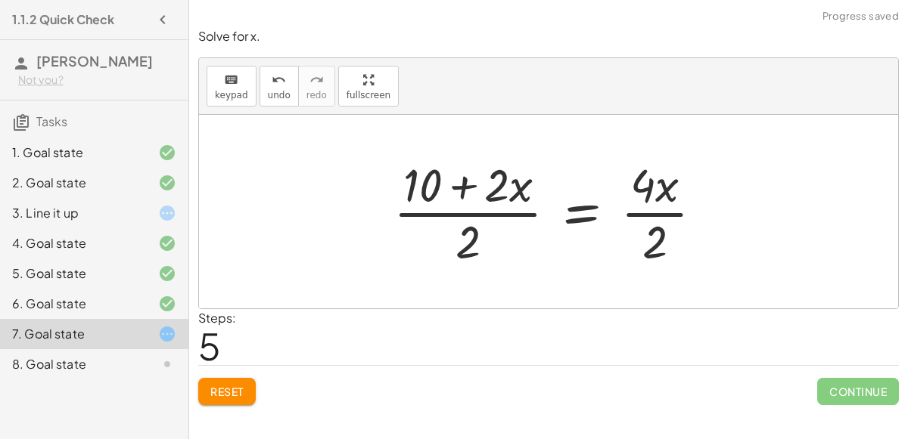
click at [456, 181] on div at bounding box center [554, 212] width 337 height 116
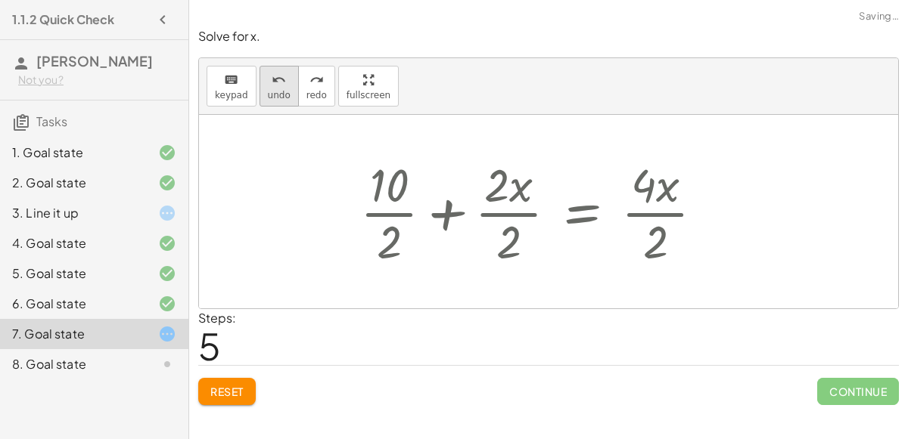
click at [277, 97] on span "undo" at bounding box center [279, 95] width 23 height 11
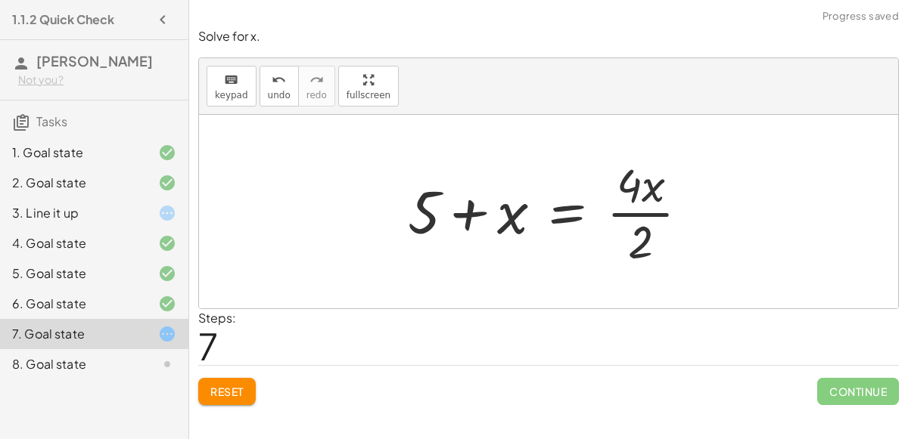
click at [635, 210] on div at bounding box center [554, 212] width 308 height 116
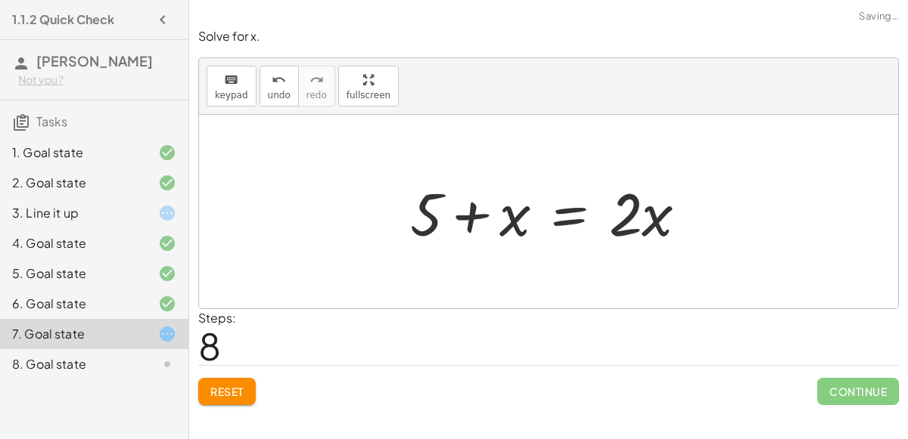
click at [473, 204] on div at bounding box center [554, 212] width 305 height 78
click at [473, 213] on div at bounding box center [554, 212] width 305 height 78
click at [657, 213] on div at bounding box center [554, 212] width 305 height 78
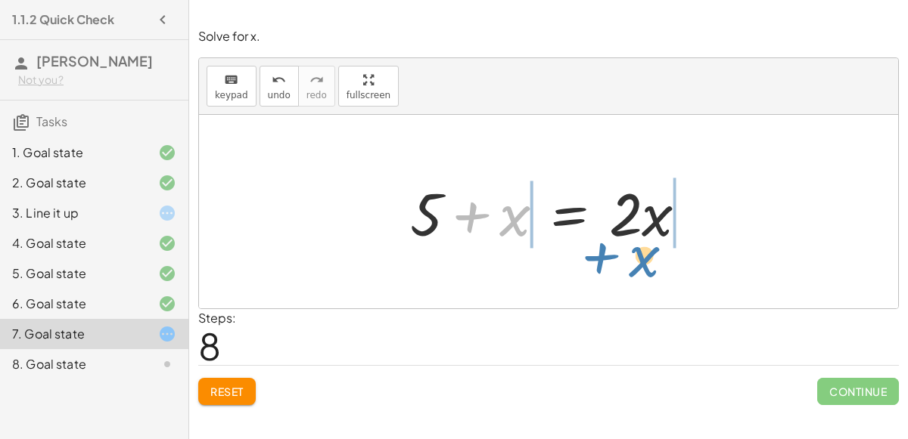
drag, startPoint x: 504, startPoint y: 219, endPoint x: 633, endPoint y: 260, distance: 135.6
click at [633, 260] on div "+ 7 + · 2 · x = + · 4 · x − 3 + 7 + 3 + · 2 · x = + · 4 · x − 3 + 3 + 10 + · 2 …" at bounding box center [548, 212] width 699 height 194
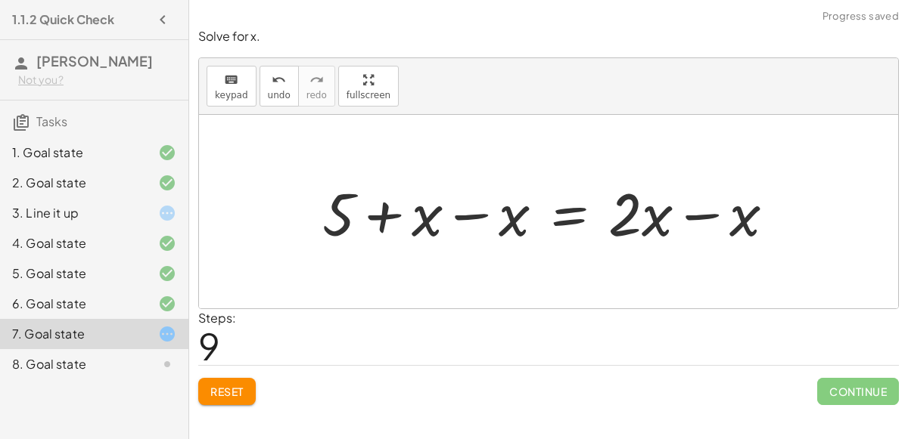
click at [685, 216] on div at bounding box center [555, 212] width 480 height 78
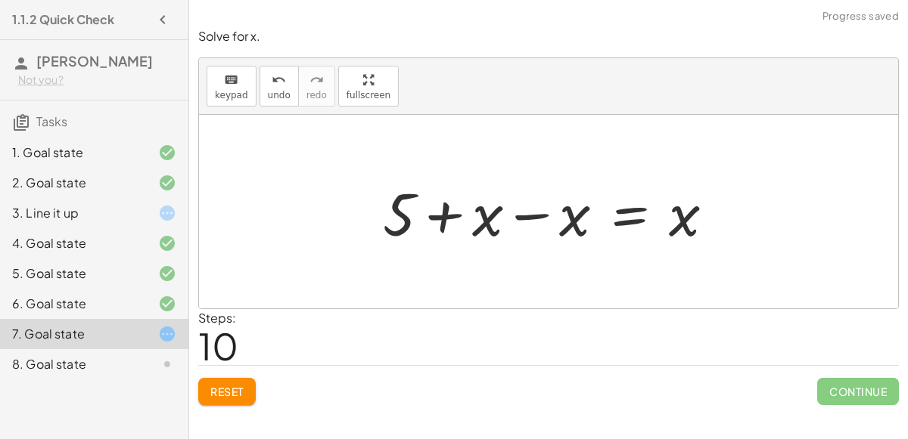
click at [525, 207] on div at bounding box center [554, 212] width 359 height 78
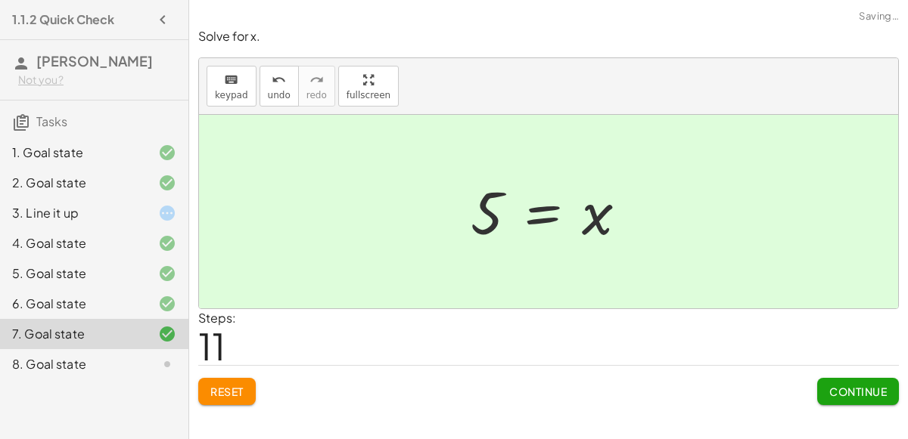
click at [884, 380] on button "Continue" at bounding box center [858, 391] width 82 height 27
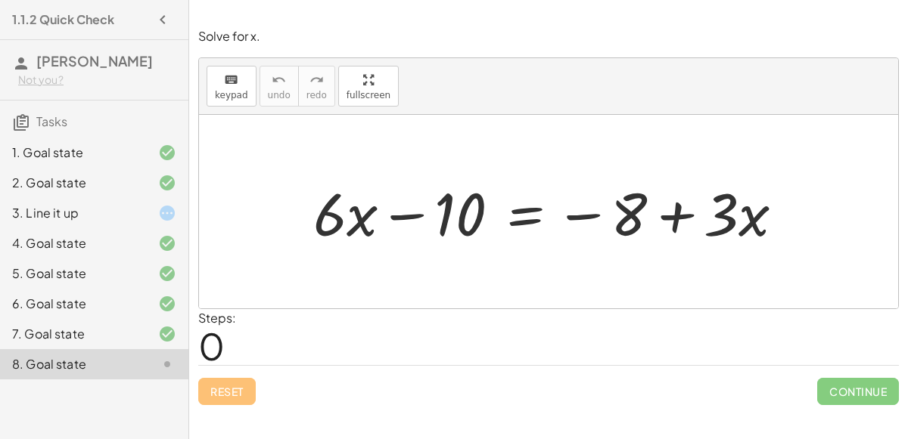
click at [368, 220] on div at bounding box center [555, 212] width 498 height 78
drag, startPoint x: 749, startPoint y: 227, endPoint x: 735, endPoint y: 235, distance: 16.0
click at [735, 235] on div at bounding box center [555, 212] width 498 height 78
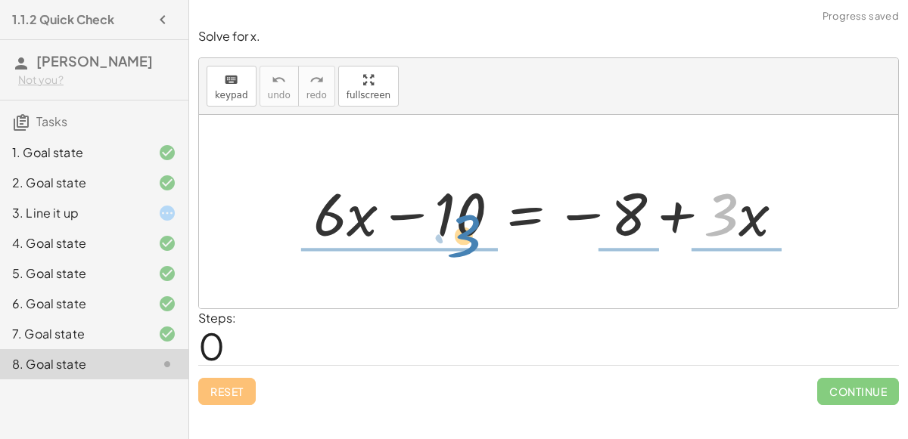
drag, startPoint x: 718, startPoint y: 222, endPoint x: 461, endPoint y: 244, distance: 258.1
click at [461, 244] on div at bounding box center [555, 212] width 498 height 78
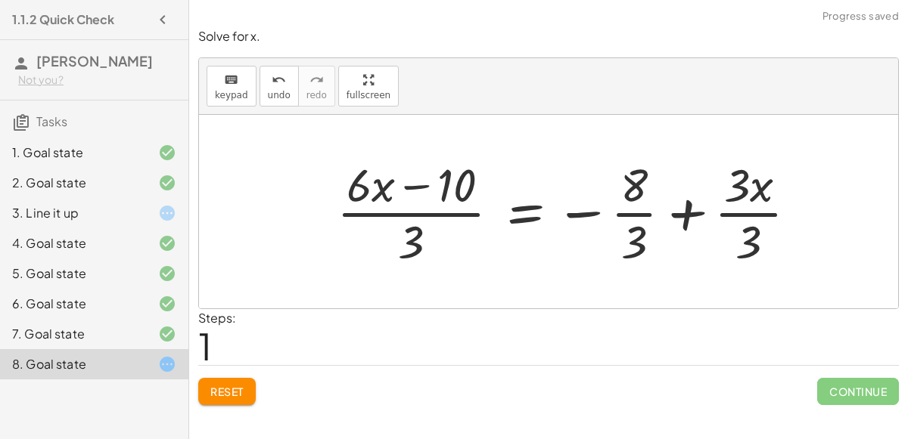
click at [688, 213] on div at bounding box center [573, 212] width 488 height 116
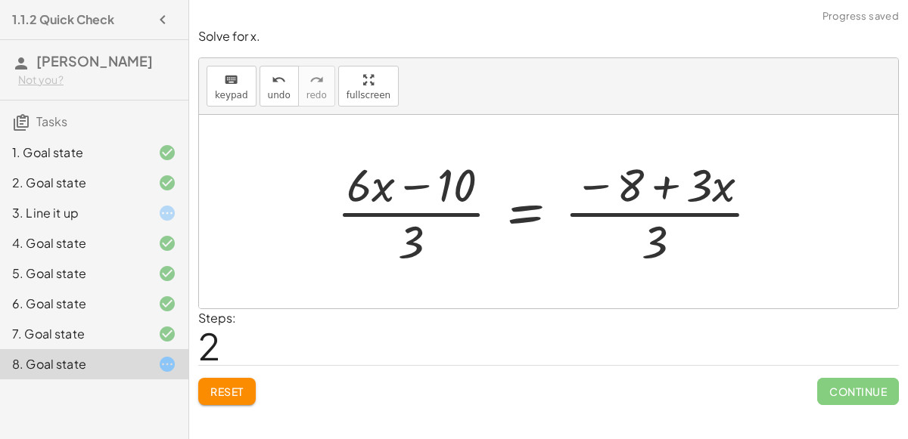
click at [662, 188] on div at bounding box center [554, 212] width 450 height 116
click at [660, 240] on div at bounding box center [554, 212] width 450 height 116
click at [665, 215] on div at bounding box center [554, 212] width 450 height 116
click at [279, 90] on span "undo" at bounding box center [279, 95] width 23 height 11
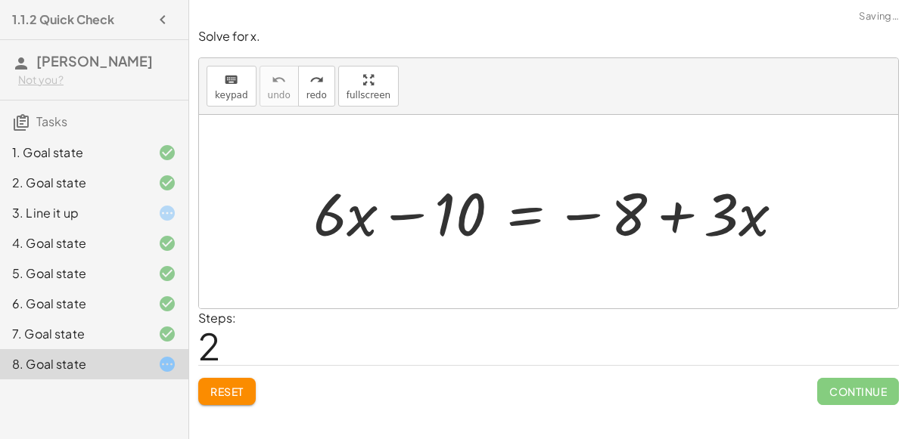
click at [231, 387] on span "Reset" at bounding box center [226, 392] width 33 height 14
click at [398, 216] on div at bounding box center [555, 212] width 498 height 78
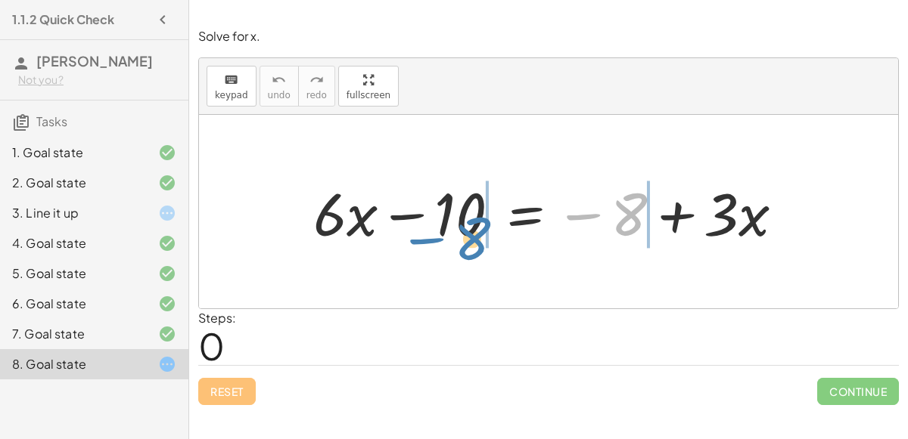
drag, startPoint x: 613, startPoint y: 203, endPoint x: 456, endPoint y: 226, distance: 158.3
click at [456, 226] on div at bounding box center [555, 212] width 498 height 78
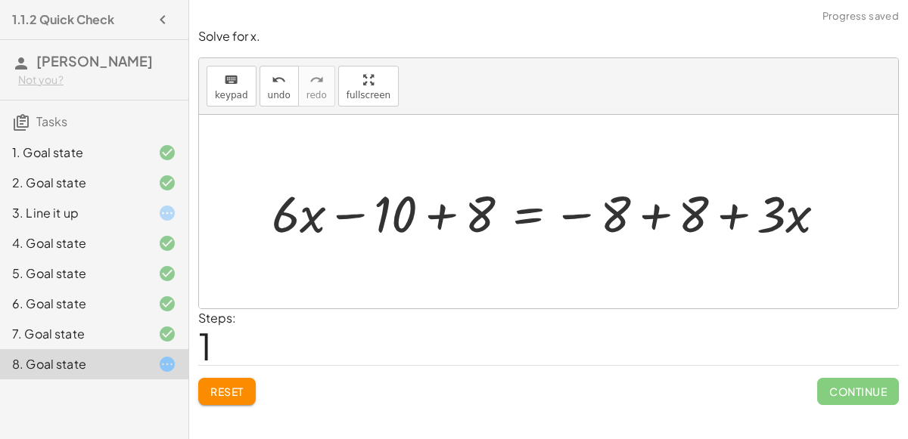
click at [436, 211] on div at bounding box center [555, 212] width 582 height 67
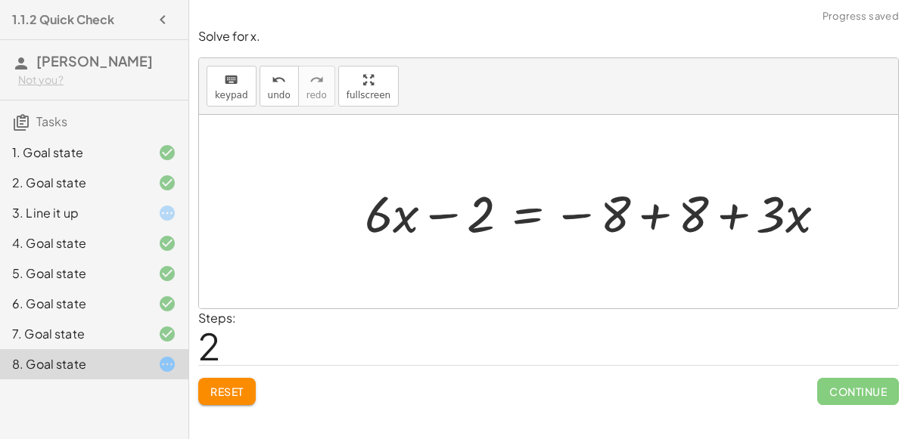
click at [645, 219] on div at bounding box center [601, 212] width 488 height 67
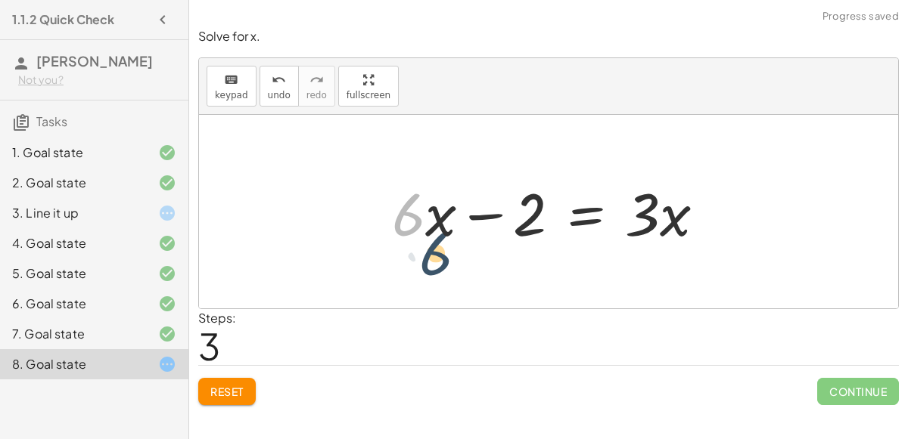
drag, startPoint x: 420, startPoint y: 214, endPoint x: 449, endPoint y: 252, distance: 47.5
click at [449, 252] on div "+ · 6 · x − 10 = − 8 + · 3 · x + · 6 · x − 10 + 8 = − 8 + 8 + · 3 · x + · 6 · x…" at bounding box center [548, 211] width 359 height 85
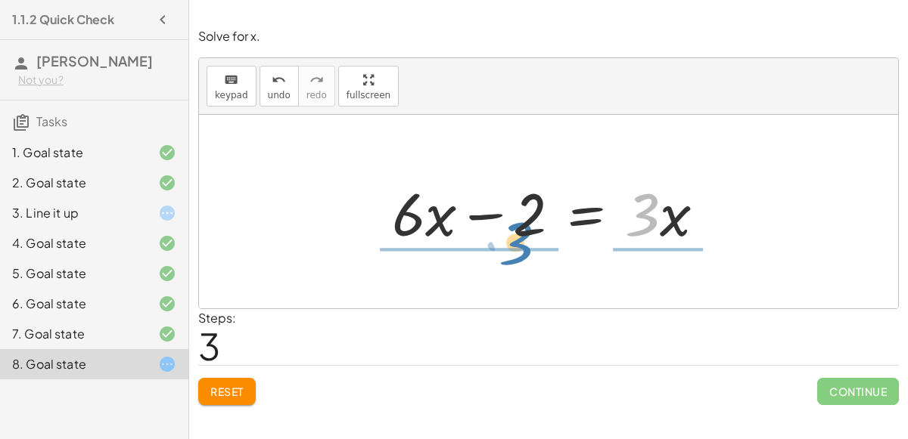
drag, startPoint x: 648, startPoint y: 222, endPoint x: 523, endPoint y: 248, distance: 128.3
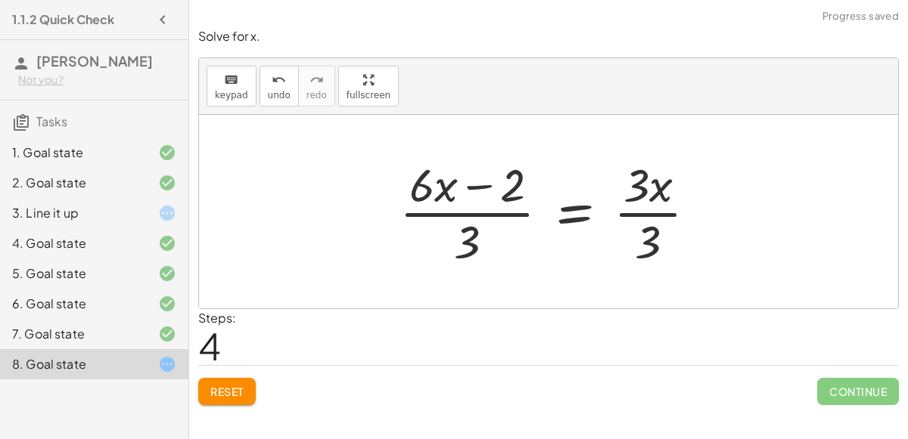
click at [480, 188] on div at bounding box center [554, 212] width 325 height 116
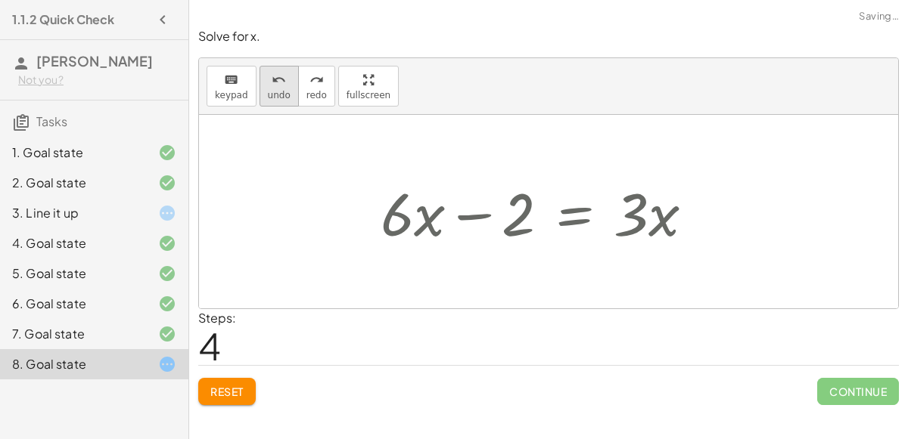
click at [283, 82] on button "undo undo" at bounding box center [278, 86] width 39 height 41
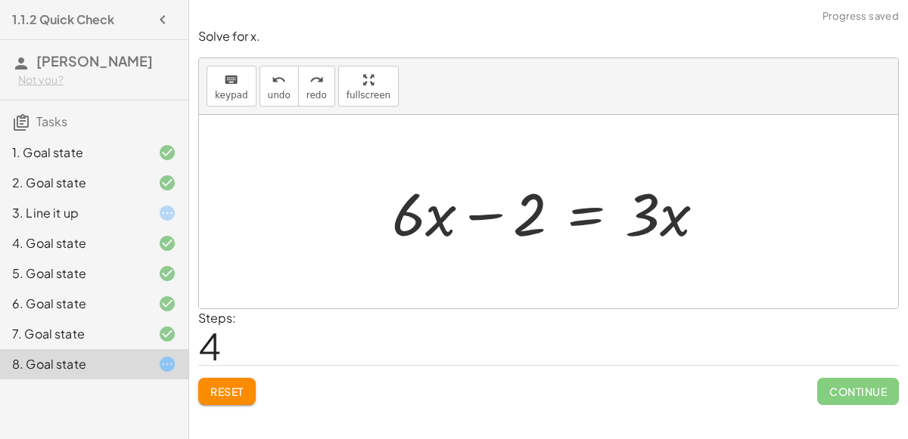
click at [222, 392] on span "Reset" at bounding box center [226, 392] width 33 height 14
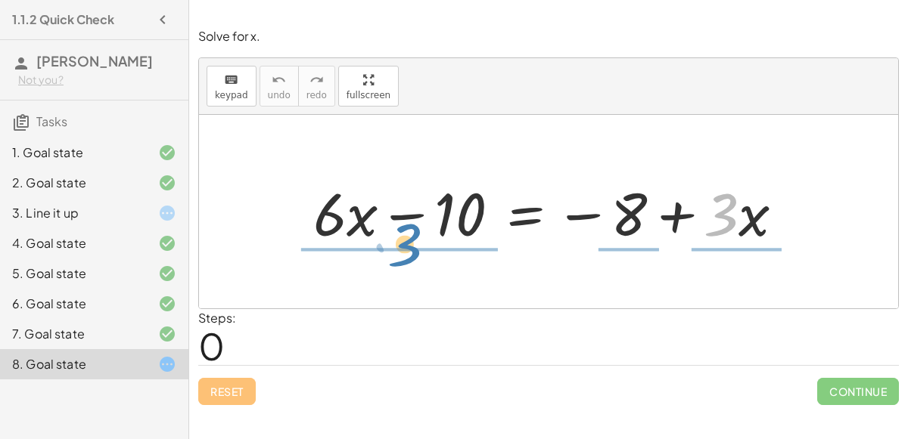
drag, startPoint x: 724, startPoint y: 219, endPoint x: 411, endPoint y: 250, distance: 314.8
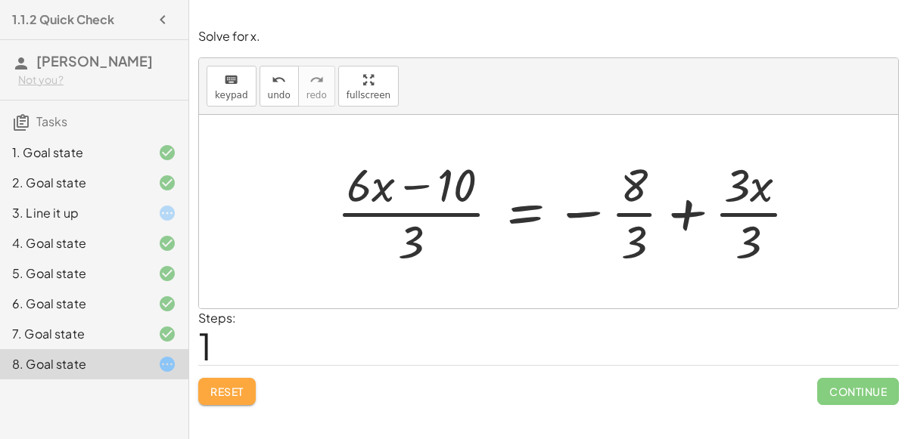
click at [231, 394] on span "Reset" at bounding box center [226, 392] width 33 height 14
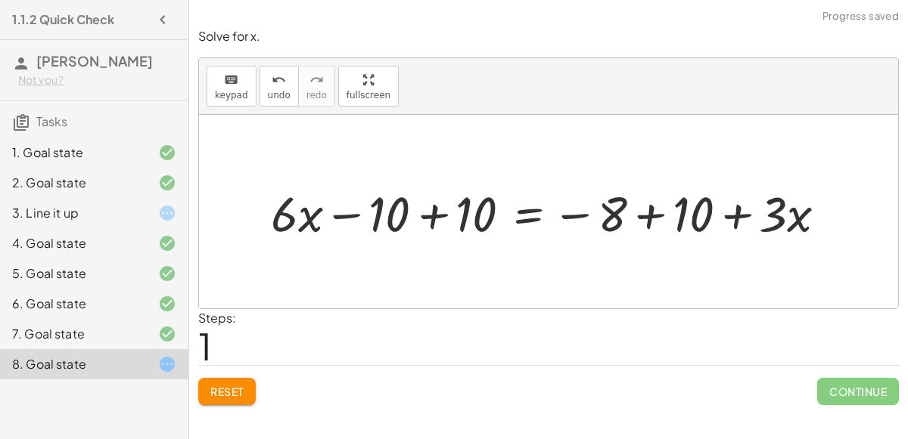
click at [620, 210] on div at bounding box center [554, 212] width 582 height 64
click at [634, 216] on div at bounding box center [554, 212] width 582 height 64
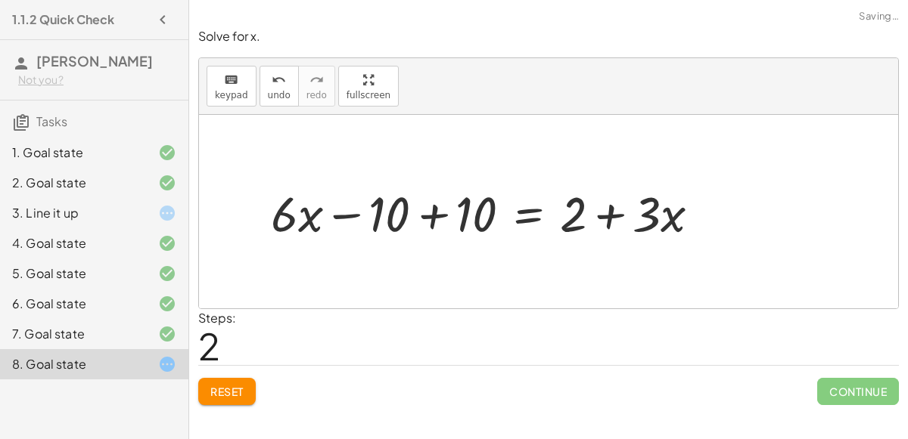
click at [610, 204] on div at bounding box center [491, 212] width 456 height 64
click at [435, 216] on div at bounding box center [491, 212] width 456 height 64
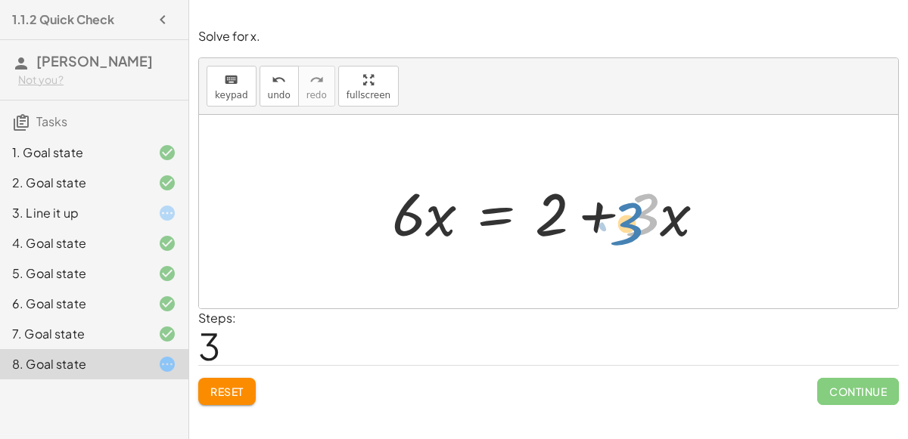
drag, startPoint x: 639, startPoint y: 216, endPoint x: 624, endPoint y: 225, distance: 17.6
click at [624, 225] on div at bounding box center [554, 212] width 340 height 78
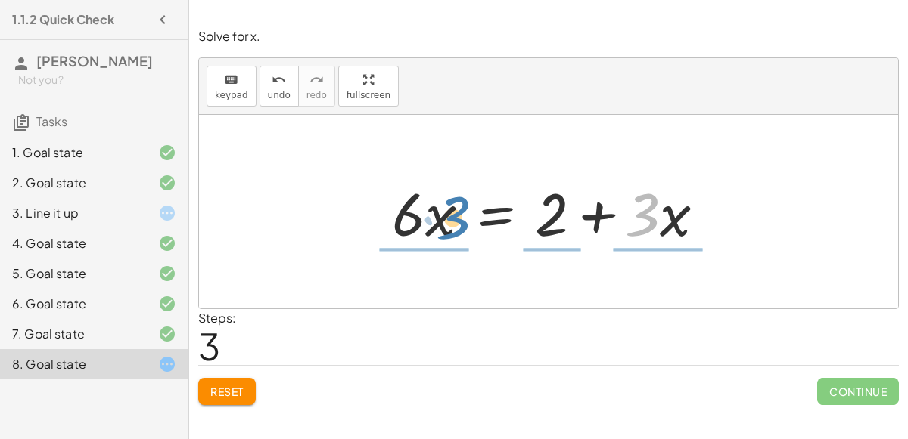
drag, startPoint x: 638, startPoint y: 216, endPoint x: 449, endPoint y: 219, distance: 189.1
click at [449, 219] on div at bounding box center [554, 212] width 340 height 78
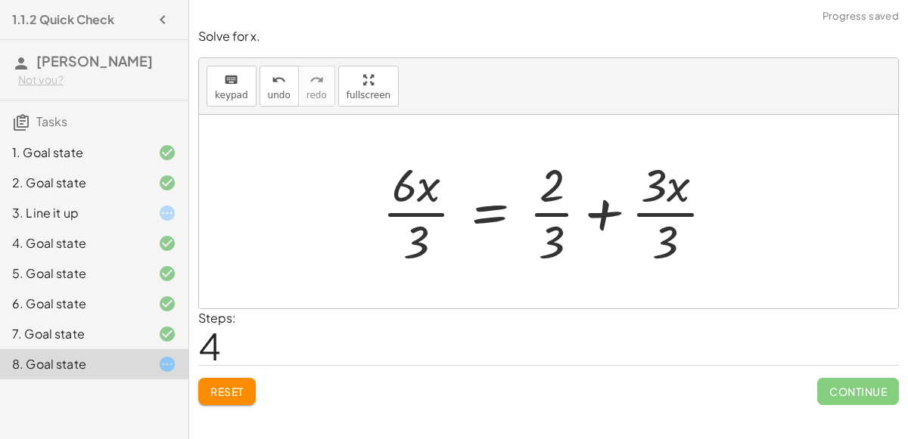
click at [410, 216] on div at bounding box center [553, 212] width 359 height 116
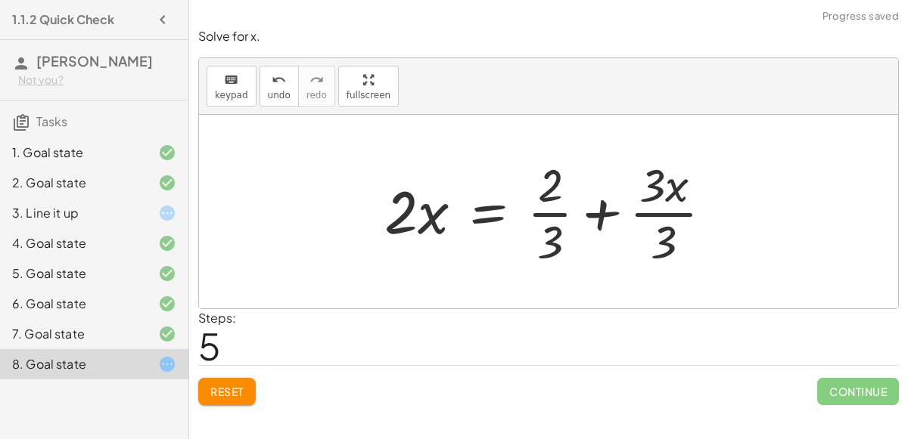
click at [609, 209] on div at bounding box center [555, 212] width 356 height 116
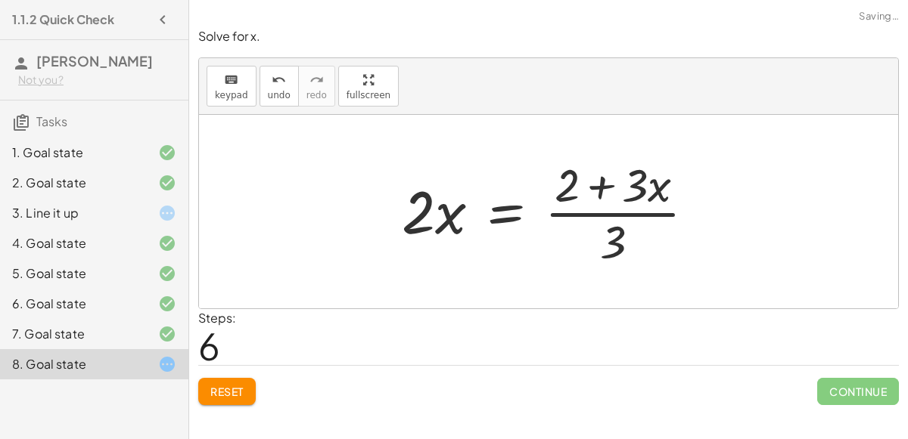
click at [596, 188] on div at bounding box center [554, 212] width 321 height 116
click at [605, 211] on div at bounding box center [554, 212] width 321 height 116
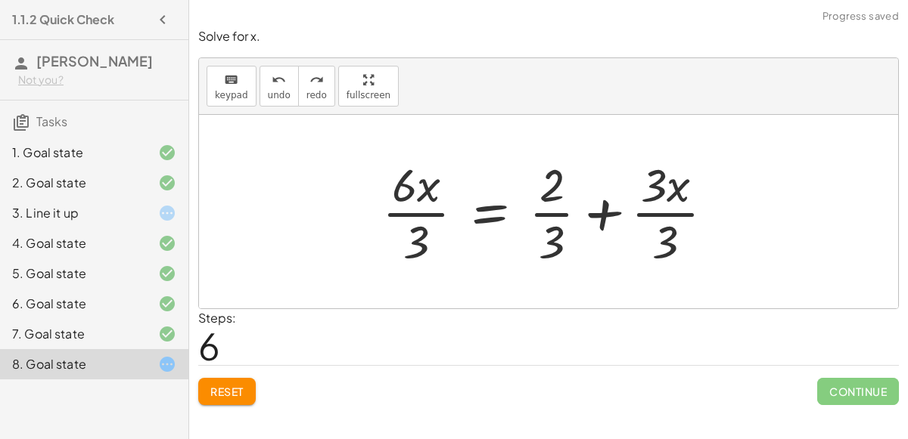
click at [72, 386] on div "1. Goal state 2. Goal state 3. Line it up 4. Goal state 5. Goal state 6. Goal s…" at bounding box center [94, 259] width 188 height 254
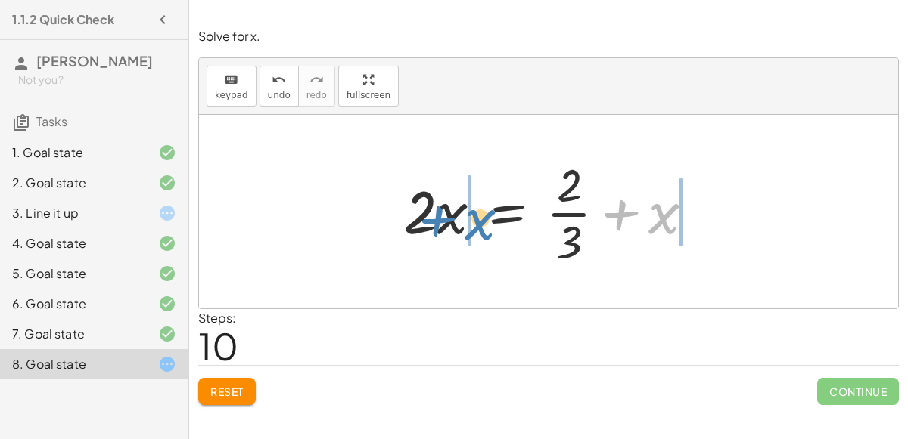
drag, startPoint x: 657, startPoint y: 219, endPoint x: 474, endPoint y: 225, distance: 183.9
click at [474, 225] on div at bounding box center [555, 212] width 318 height 116
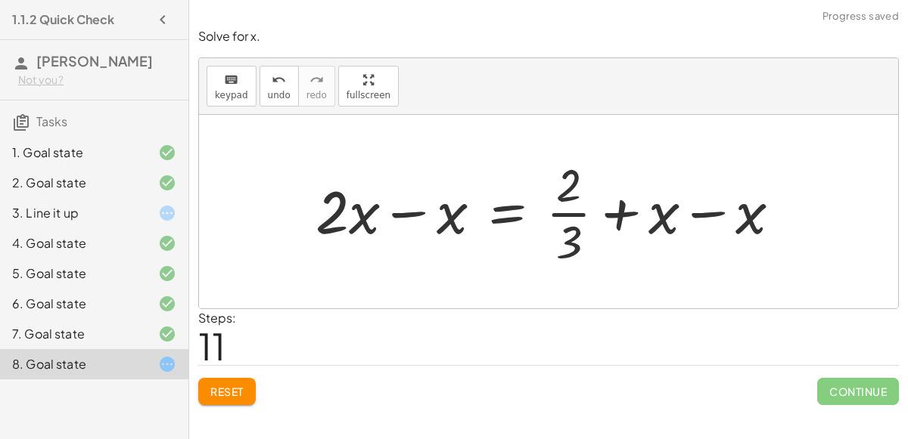
click at [415, 214] on div at bounding box center [554, 212] width 493 height 116
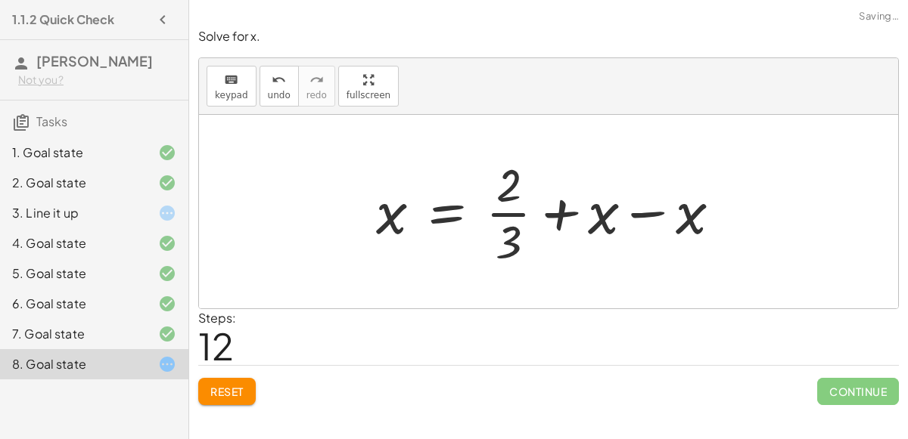
click at [646, 205] on div at bounding box center [554, 212] width 372 height 116
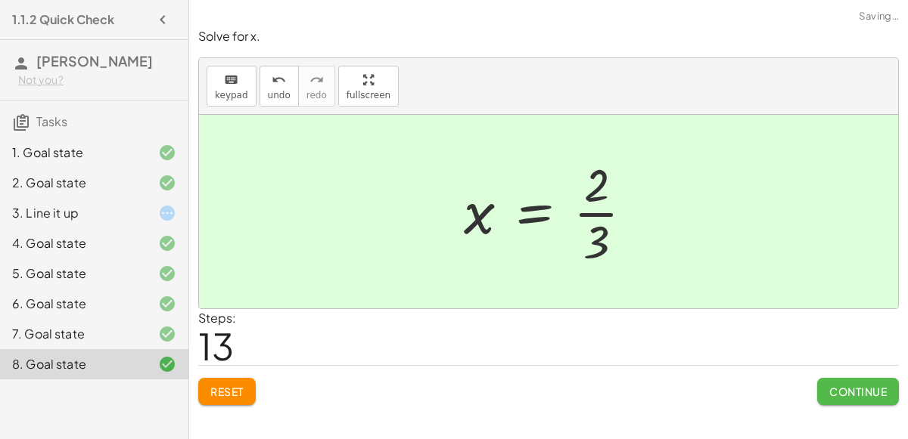
click at [874, 387] on span "Continue" at bounding box center [857, 392] width 57 height 14
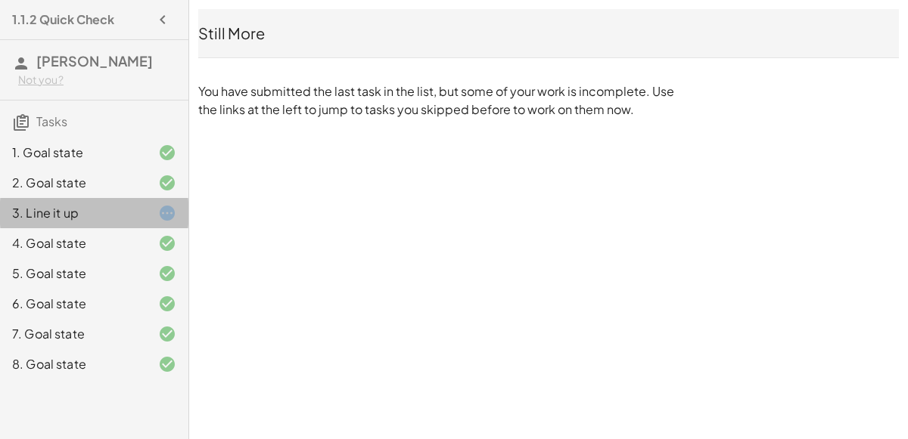
click at [98, 259] on div "3. Line it up" at bounding box center [94, 274] width 188 height 30
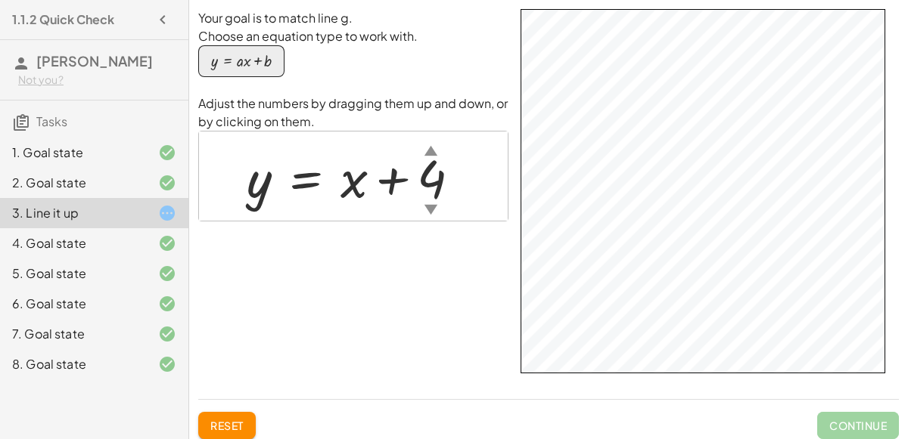
click at [167, 374] on icon at bounding box center [167, 365] width 18 height 18
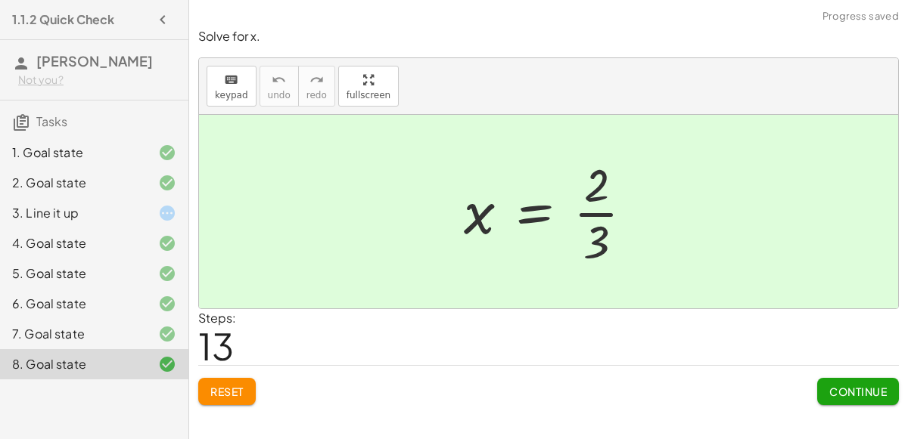
click at [872, 392] on span "Continue" at bounding box center [857, 392] width 57 height 14
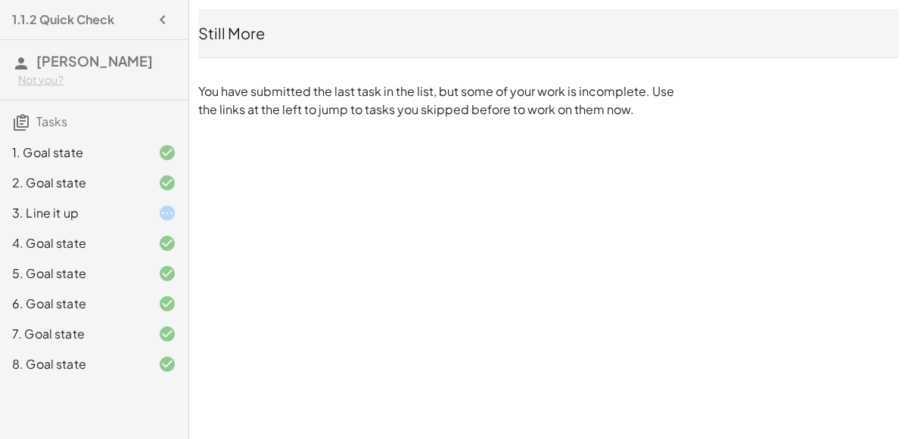
click at [70, 44] on h3 "[PERSON_NAME] Not you?" at bounding box center [94, 70] width 188 height 60
click at [124, 22] on div "1.1.2 Quick Check" at bounding box center [94, 19] width 176 height 27
click at [161, 19] on icon "button" at bounding box center [163, 20] width 18 height 18
